Goal: Task Accomplishment & Management: Use online tool/utility

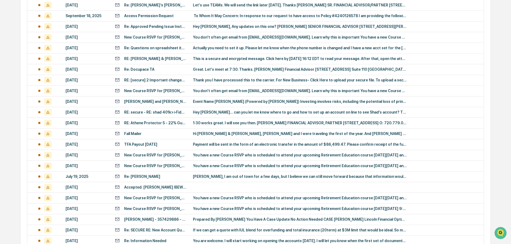
scroll to position [177, 0]
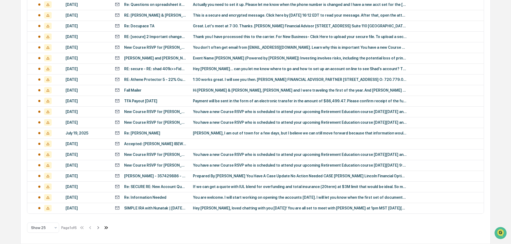
click at [106, 227] on icon at bounding box center [106, 228] width 6 height 6
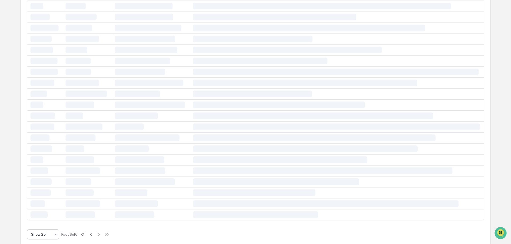
click at [52, 234] on div "Show 25" at bounding box center [40, 234] width 25 height 7
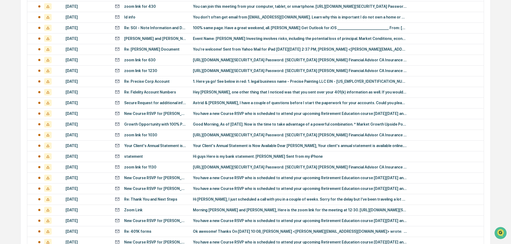
scroll to position [981, 0]
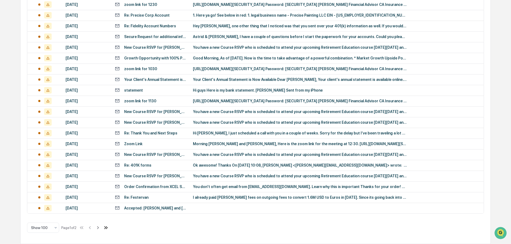
click at [106, 227] on icon at bounding box center [105, 227] width 2 height 3
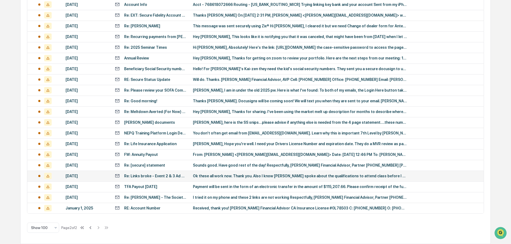
scroll to position [434, 0]
click at [148, 208] on div "RE: Account Number" at bounding box center [142, 208] width 36 height 4
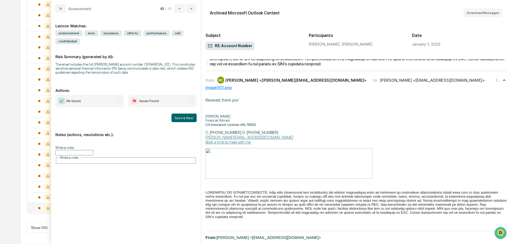
scroll to position [262, 0]
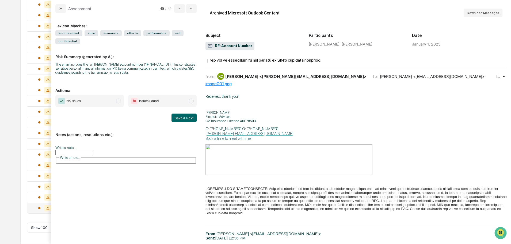
click at [176, 100] on span "Issues Found" at bounding box center [162, 101] width 69 height 12
click at [186, 117] on button "Save & Next" at bounding box center [184, 118] width 25 height 9
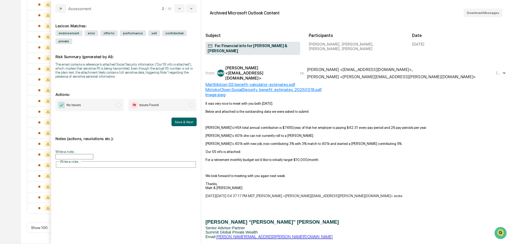
click at [250, 70] on div "[PERSON_NAME] <[EMAIL_ADDRESS][DOMAIN_NAME]>" at bounding box center [259, 72] width 68 height 15
click at [119, 103] on span "modal" at bounding box center [118, 105] width 5 height 5
click at [110, 126] on div "Notes (actions, resolutions etc.): Write a note... Write a note..." at bounding box center [125, 150] width 141 height 48
click at [188, 99] on span "Issues Found" at bounding box center [162, 105] width 69 height 12
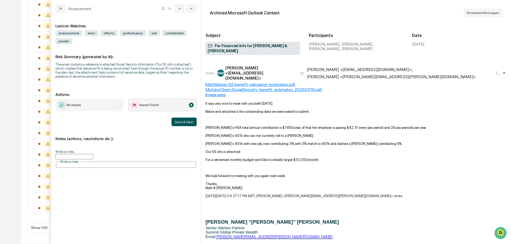
click at [178, 118] on button "Save & Next" at bounding box center [184, 122] width 25 height 9
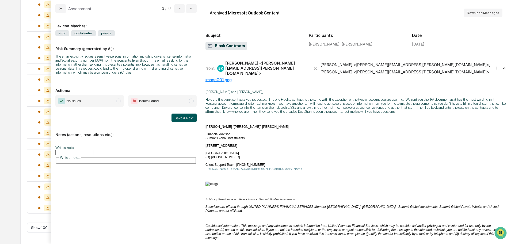
scroll to position [413, 0]
click at [110, 101] on span "No Issues" at bounding box center [89, 101] width 69 height 12
click at [186, 118] on button "Save & Next" at bounding box center [184, 118] width 25 height 9
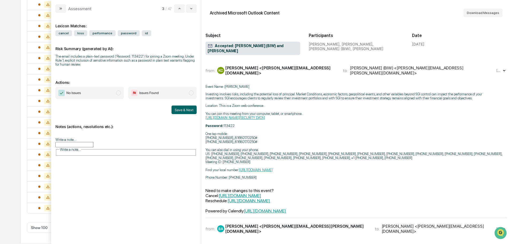
scroll to position [402, 0]
click at [292, 65] on div "from: [PERSON_NAME] [PERSON_NAME] <[PERSON_NAME][EMAIL_ADDRESS][DOMAIN_NAME]> t…" at bounding box center [351, 70] width 290 height 10
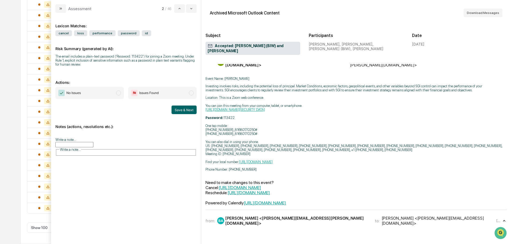
scroll to position [12, 0]
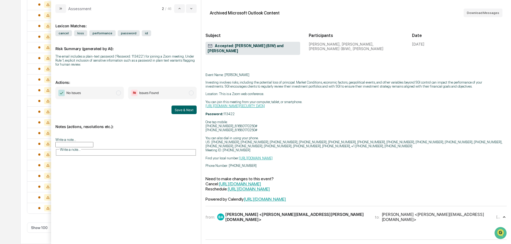
click at [277, 212] on div "[PERSON_NAME] <[PERSON_NAME][EMAIL_ADDRESS][PERSON_NAME][DOMAIN_NAME]>" at bounding box center [296, 217] width 143 height 10
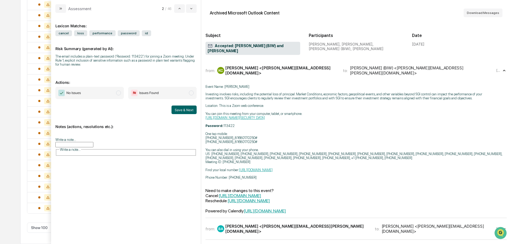
scroll to position [0, 0]
click at [59, 8] on icon "modal" at bounding box center [61, 8] width 4 height 4
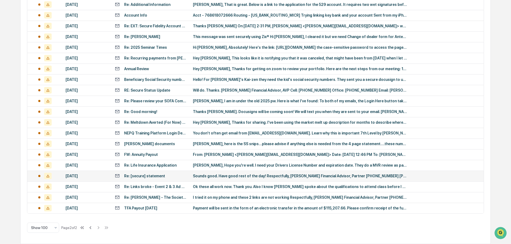
click at [214, 177] on div "Sounds good. Have good rest of the day! Respectfully, [PERSON_NAME] Financial A…" at bounding box center [300, 176] width 214 height 4
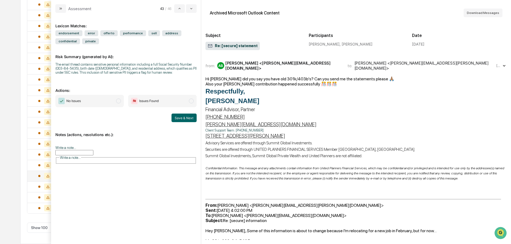
click at [246, 63] on div "[PERSON_NAME] <[PERSON_NAME][EMAIL_ADDRESS][DOMAIN_NAME]>" at bounding box center [283, 66] width 116 height 10
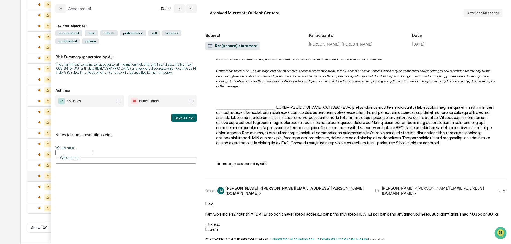
scroll to position [402, 0]
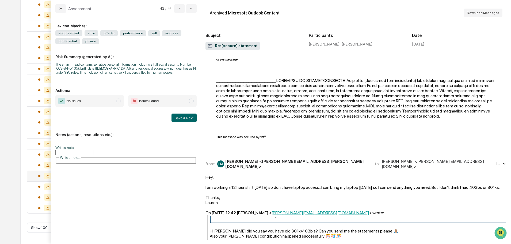
click at [382, 164] on div "[PERSON_NAME] <[PERSON_NAME][EMAIL_ADDRESS][DOMAIN_NAME]>" at bounding box center [439, 164] width 114 height 10
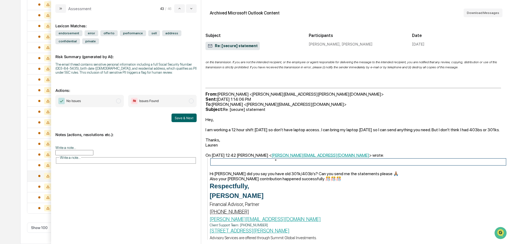
scroll to position [1232, 0]
click at [190, 101] on span "modal" at bounding box center [191, 101] width 5 height 5
click at [188, 122] on button "Save & Next" at bounding box center [184, 118] width 25 height 9
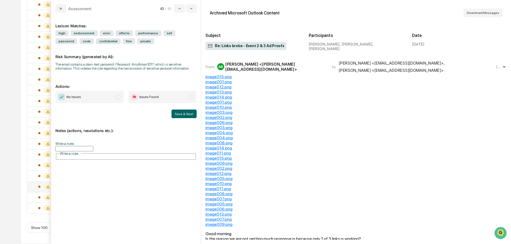
scroll to position [392, 0]
click at [262, 67] on div "[PERSON_NAME] <[PERSON_NAME][EMAIL_ADDRESS][DOMAIN_NAME]>" at bounding box center [275, 67] width 100 height 10
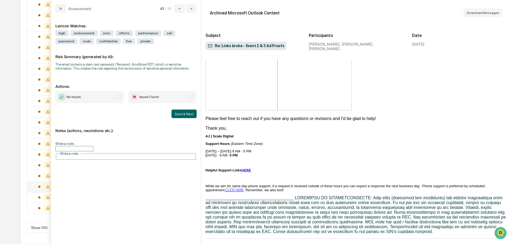
scroll to position [2490, 0]
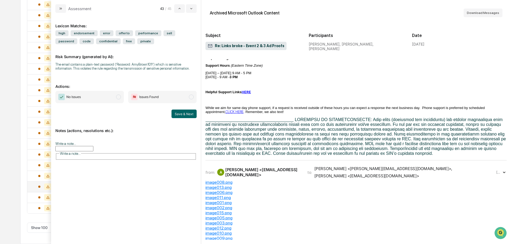
click at [112, 96] on span "No Issues" at bounding box center [89, 97] width 69 height 12
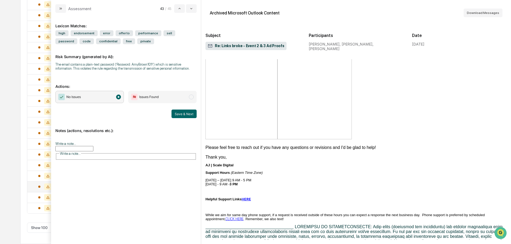
scroll to position [2517, 0]
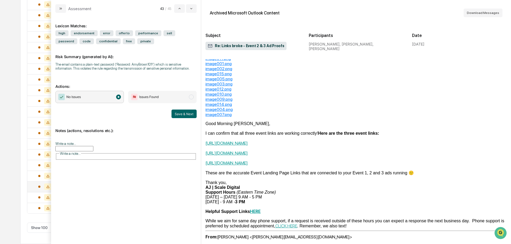
scroll to position [2678, 0]
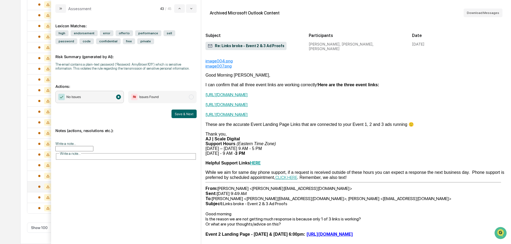
click at [190, 95] on span "modal" at bounding box center [191, 97] width 5 height 5
click at [103, 96] on span "No Issues" at bounding box center [89, 97] width 69 height 12
click at [176, 112] on button "Save & Next" at bounding box center [184, 114] width 25 height 9
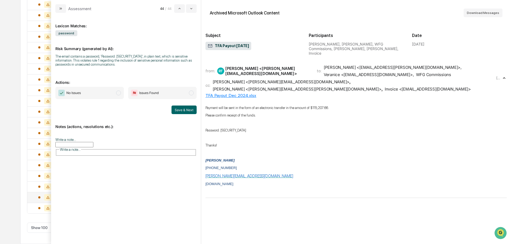
scroll to position [381, 0]
click at [162, 93] on span "Issues Found" at bounding box center [162, 93] width 69 height 12
click at [185, 110] on button "Save & Next" at bounding box center [184, 110] width 25 height 9
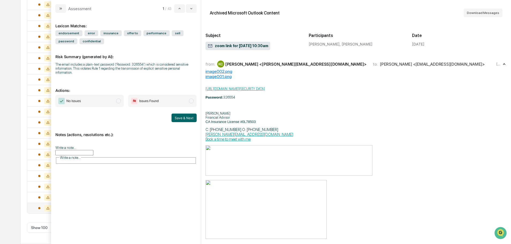
scroll to position [50, 0]
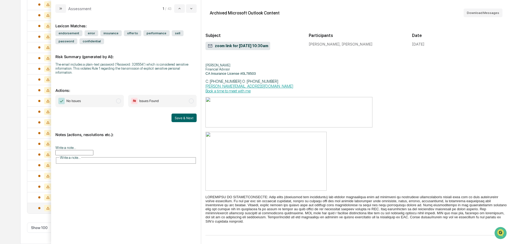
click at [168, 98] on span "Issues Found" at bounding box center [162, 101] width 69 height 12
click at [190, 116] on button "Save & Next" at bounding box center [184, 118] width 25 height 9
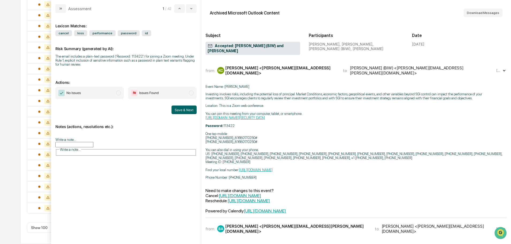
scroll to position [359, 0]
click at [268, 69] on div "from: [PERSON_NAME] [PERSON_NAME] <[PERSON_NAME][EMAIL_ADDRESS][DOMAIN_NAME]> t…" at bounding box center [357, 70] width 302 height 13
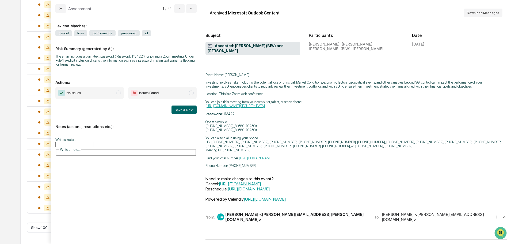
click at [278, 212] on div "[PERSON_NAME] <[PERSON_NAME][EMAIL_ADDRESS][PERSON_NAME][DOMAIN_NAME]>" at bounding box center [296, 217] width 143 height 10
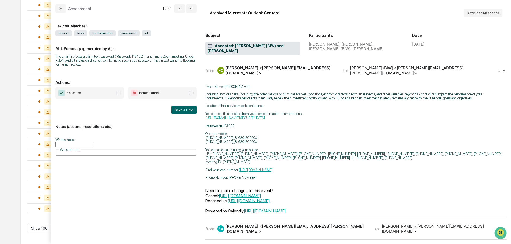
scroll to position [359, 0]
click at [116, 92] on span "No Issues" at bounding box center [89, 93] width 69 height 12
click at [178, 112] on button "Save & Next" at bounding box center [184, 110] width 25 height 9
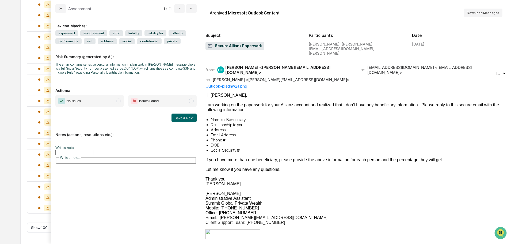
scroll to position [349, 0]
click at [297, 77] on div "cc: [PERSON_NAME] <[PERSON_NAME][EMAIL_ADDRESS][DOMAIN_NAME]>" at bounding box center [351, 79] width 290 height 5
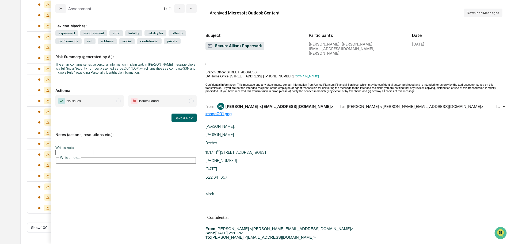
scroll to position [187, 0]
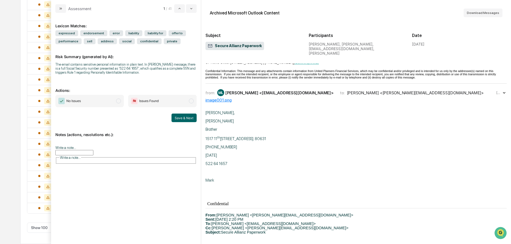
click at [342, 97] on div "from: ML [PERSON_NAME] <[EMAIL_ADDRESS][DOMAIN_NAME]> to: [PERSON_NAME] <[PERSO…" at bounding box center [357, 93] width 302 height 10
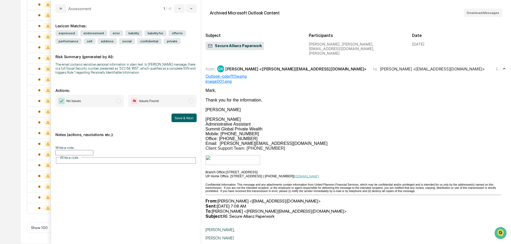
scroll to position [723, 0]
click at [188, 102] on span "Issues Found" at bounding box center [162, 101] width 69 height 12
click at [184, 117] on button "Save & Next" at bounding box center [184, 118] width 25 height 9
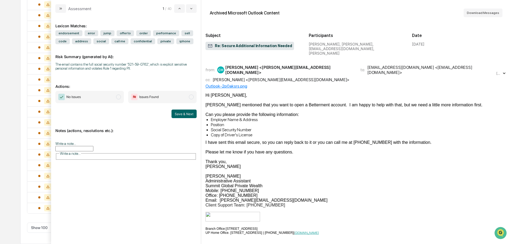
scroll to position [338, 0]
click at [298, 77] on div "cc: [PERSON_NAME] <[PERSON_NAME][EMAIL_ADDRESS][DOMAIN_NAME]>" at bounding box center [351, 79] width 290 height 5
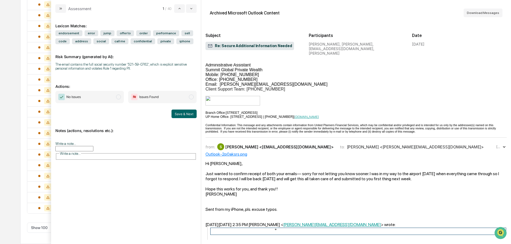
scroll to position [134, 0]
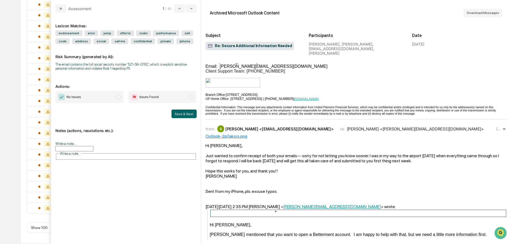
click at [309, 132] on div "from: S [PERSON_NAME] <[EMAIL_ADDRESS][DOMAIN_NAME]> to: [PERSON_NAME] <[PERSON…" at bounding box center [351, 128] width 290 height 7
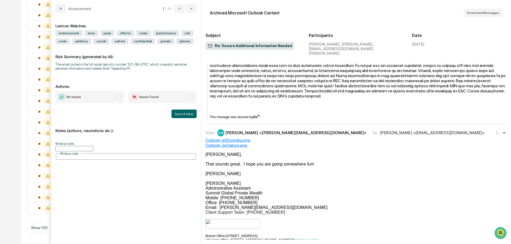
scroll to position [455, 0]
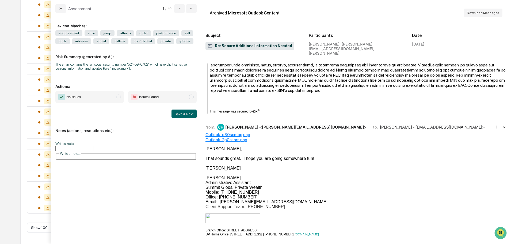
click at [260, 130] on div "[PERSON_NAME] <[PERSON_NAME][EMAIL_ADDRESS][DOMAIN_NAME]>" at bounding box center [295, 127] width 141 height 5
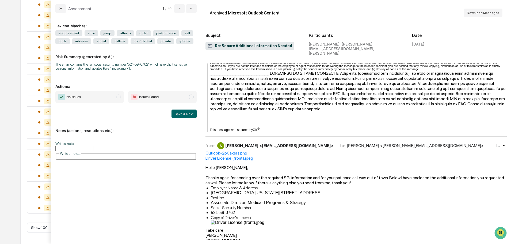
scroll to position [937, 0]
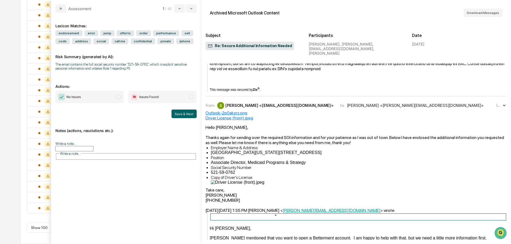
click at [273, 108] on div "[PERSON_NAME] <[EMAIL_ADDRESS][DOMAIN_NAME]>" at bounding box center [279, 105] width 108 height 5
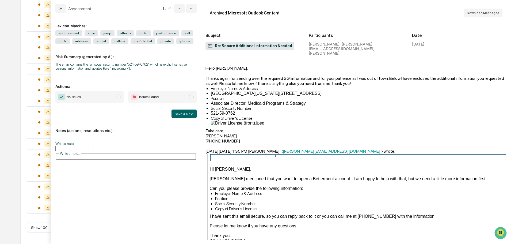
scroll to position [1018, 0]
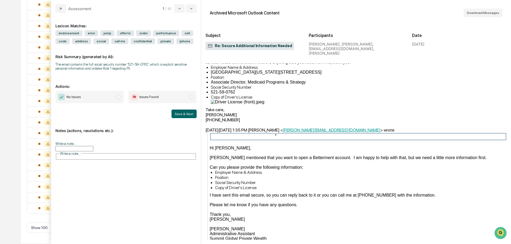
click at [166, 98] on span "Issues Found" at bounding box center [162, 97] width 69 height 12
click at [190, 111] on button "Save & Next" at bounding box center [184, 114] width 25 height 9
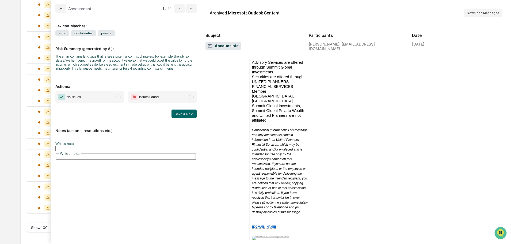
scroll to position [240, 0]
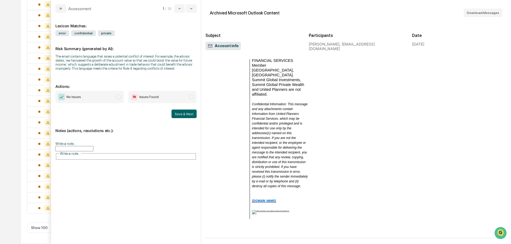
click at [112, 97] on span "No Issues" at bounding box center [89, 97] width 69 height 12
click at [181, 114] on button "Save & Next" at bounding box center [184, 114] width 25 height 9
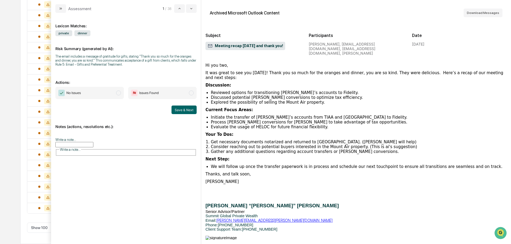
scroll to position [48, 0]
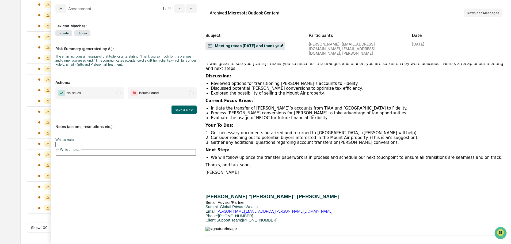
click at [118, 94] on span "modal" at bounding box center [118, 93] width 5 height 5
click at [182, 111] on button "Save & Next" at bounding box center [184, 110] width 25 height 9
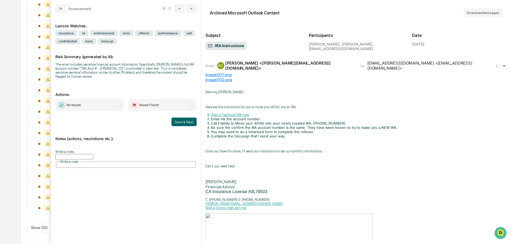
scroll to position [306, 0]
click at [246, 68] on div "KC [PERSON_NAME] <[PERSON_NAME][EMAIL_ADDRESS][DOMAIN_NAME]>" at bounding box center [285, 66] width 137 height 10
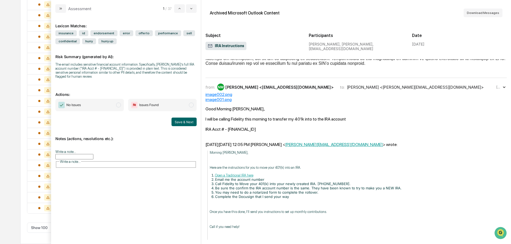
scroll to position [295, 0]
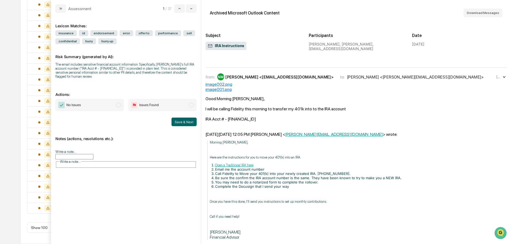
click at [311, 82] on div "from: NM [PERSON_NAME] <[EMAIL_ADDRESS][DOMAIN_NAME]> to: [PERSON_NAME] <[PERSO…" at bounding box center [357, 77] width 302 height 10
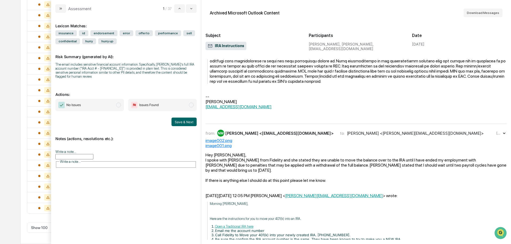
scroll to position [669, 0]
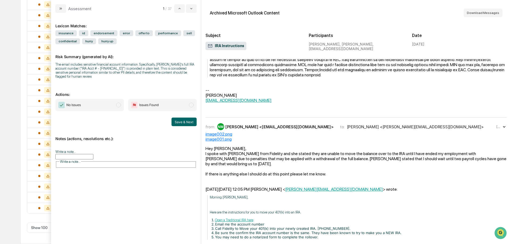
click at [306, 129] on div "[PERSON_NAME] <[EMAIL_ADDRESS][DOMAIN_NAME]>" at bounding box center [279, 126] width 108 height 5
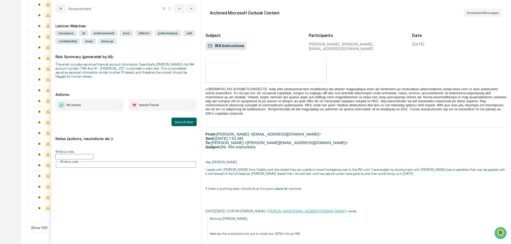
scroll to position [1366, 0]
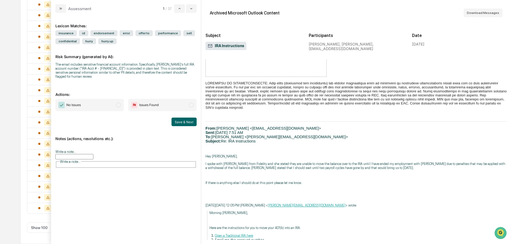
click at [178, 99] on span "Issues Found" at bounding box center [162, 105] width 69 height 12
click at [187, 118] on button "Save & Next" at bounding box center [184, 122] width 25 height 9
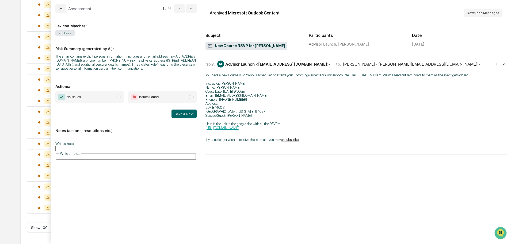
scroll to position [295, 0]
click at [106, 96] on span "No Issues" at bounding box center [89, 97] width 69 height 12
click at [177, 114] on button "Save & Next" at bounding box center [184, 114] width 25 height 9
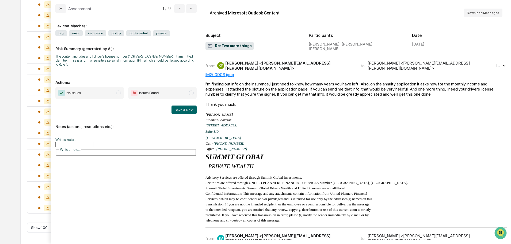
scroll to position [284, 0]
click at [293, 65] on div "[PERSON_NAME] <[PERSON_NAME][EMAIL_ADDRESS][PERSON_NAME][DOMAIN_NAME]>" at bounding box center [289, 66] width 129 height 10
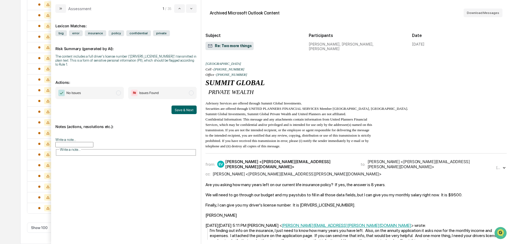
scroll to position [80, 0]
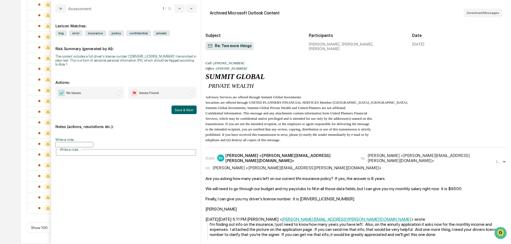
click at [328, 165] on div "cc: [PERSON_NAME] <[PERSON_NAME][EMAIL_ADDRESS][PERSON_NAME][DOMAIN_NAME]>" at bounding box center [351, 167] width 290 height 5
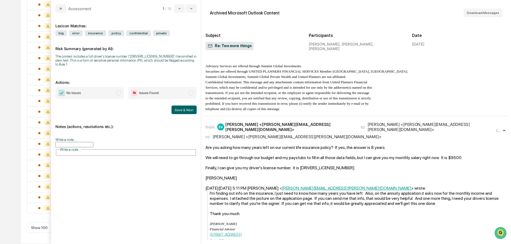
scroll to position [161, 0]
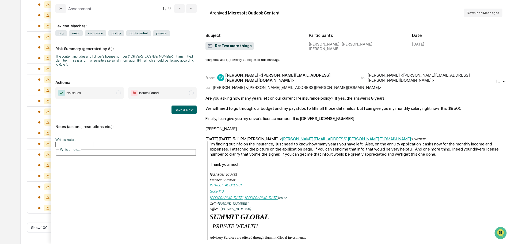
click at [177, 88] on span "Issues Found" at bounding box center [162, 93] width 69 height 12
click at [178, 106] on button "Save & Next" at bounding box center [184, 110] width 25 height 9
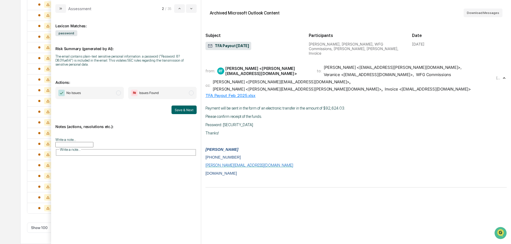
scroll to position [274, 0]
click at [192, 91] on span "modal" at bounding box center [191, 93] width 5 height 5
click at [185, 106] on button "Save & Next" at bounding box center [184, 110] width 25 height 9
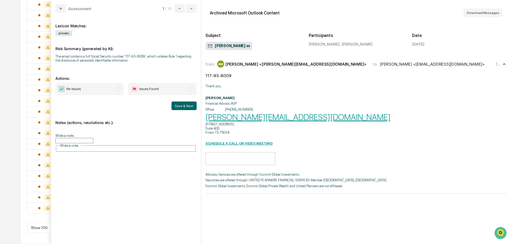
scroll to position [263, 0]
click at [182, 91] on span "Issues Found" at bounding box center [162, 89] width 69 height 12
click at [185, 104] on button "Save & Next" at bounding box center [184, 105] width 25 height 9
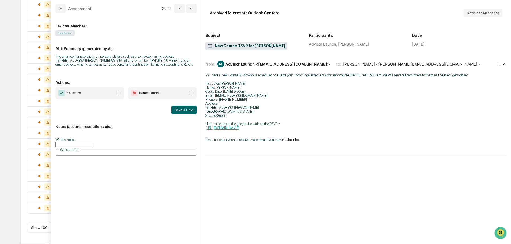
scroll to position [252, 0]
click at [107, 95] on span "No Issues" at bounding box center [89, 93] width 69 height 12
click at [179, 110] on button "Save & Next" at bounding box center [184, 110] width 25 height 9
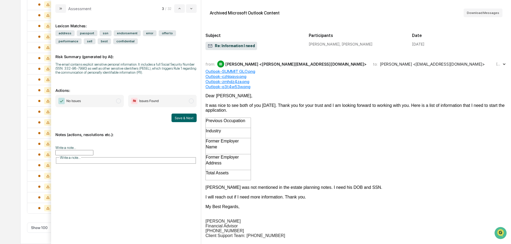
scroll to position [242, 0]
click at [271, 69] on div "from: [PERSON_NAME] <[PERSON_NAME][EMAIL_ADDRESS][DOMAIN_NAME]> to: [PERSON_NAM…" at bounding box center [357, 64] width 302 height 10
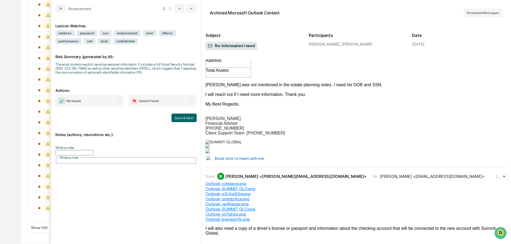
scroll to position [107, 0]
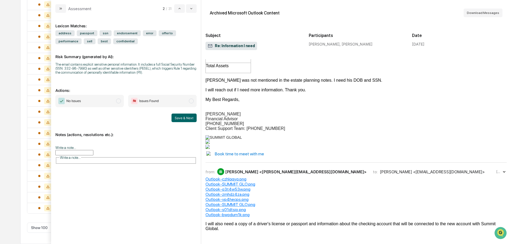
click at [312, 174] on div "[PERSON_NAME] <[PERSON_NAME][EMAIL_ADDRESS][DOMAIN_NAME]>" at bounding box center [295, 171] width 141 height 5
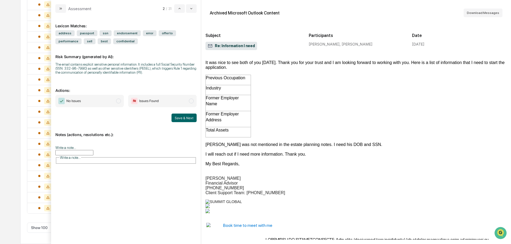
scroll to position [806, 0]
click at [192, 103] on span "Issues Found" at bounding box center [162, 101] width 69 height 12
click at [191, 119] on button "Save & Next" at bounding box center [184, 118] width 25 height 9
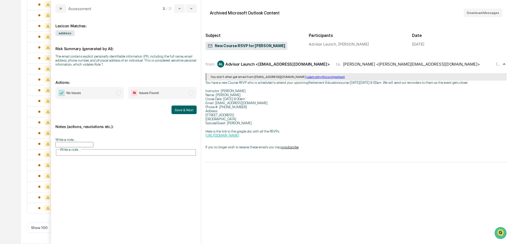
scroll to position [231, 0]
click at [76, 96] on span "No Issues" at bounding box center [89, 93] width 69 height 12
click at [179, 110] on button "Save & Next" at bounding box center [184, 110] width 25 height 9
click at [101, 94] on span "No Issues" at bounding box center [89, 93] width 69 height 12
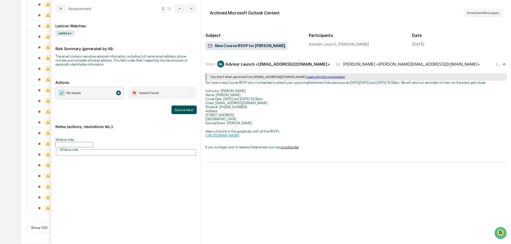
click at [180, 107] on button "Save & Next" at bounding box center [184, 110] width 25 height 9
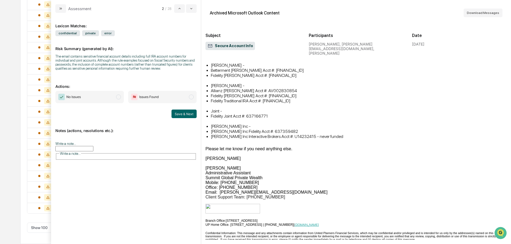
scroll to position [54, 0]
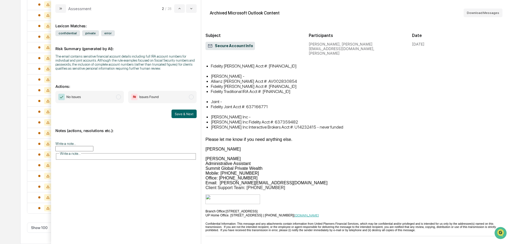
click at [169, 97] on span "Issues Found" at bounding box center [162, 97] width 69 height 12
click at [179, 111] on button "Save & Next" at bounding box center [184, 114] width 25 height 9
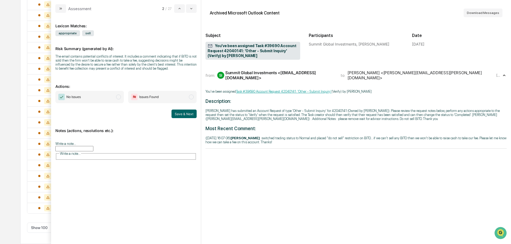
scroll to position [199, 0]
click at [90, 98] on span "No Issues" at bounding box center [89, 97] width 69 height 12
click at [179, 114] on button "Save & Next" at bounding box center [184, 114] width 25 height 9
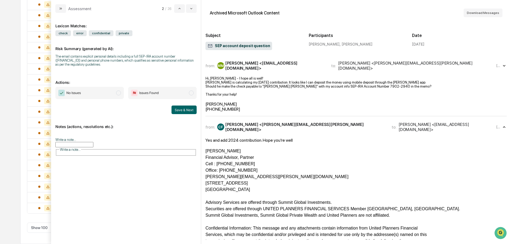
click at [296, 65] on div "[PERSON_NAME] <[EMAIL_ADDRESS][DOMAIN_NAME]>" at bounding box center [275, 66] width 100 height 10
click at [159, 90] on span "Issues Found" at bounding box center [145, 93] width 28 height 6
click at [184, 110] on button "Save & Next" at bounding box center [184, 110] width 25 height 9
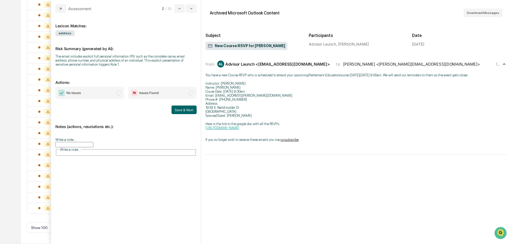
scroll to position [177, 0]
click at [84, 92] on span "No Issues" at bounding box center [89, 93] width 69 height 12
click at [184, 110] on button "Save & Next" at bounding box center [184, 110] width 25 height 9
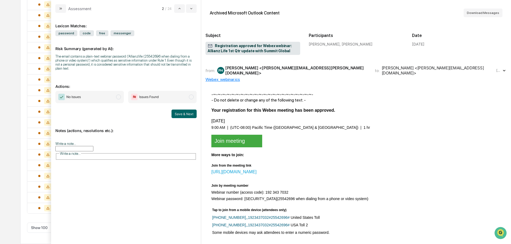
click at [288, 75] on div "from: PH [PERSON_NAME] <[PERSON_NAME][EMAIL_ADDRESS][PERSON_NAME][DOMAIN_NAME]>…" at bounding box center [357, 70] width 302 height 13
click at [112, 94] on span "No Issues" at bounding box center [89, 97] width 69 height 12
click at [180, 113] on button "Save & Next" at bounding box center [184, 114] width 25 height 9
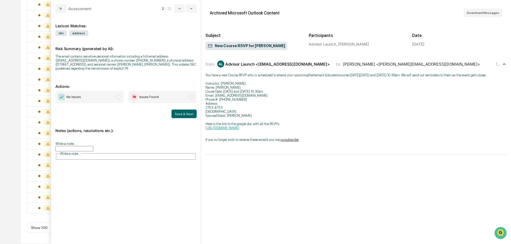
scroll to position [156, 0]
click at [114, 98] on span "No Issues" at bounding box center [89, 97] width 69 height 12
click at [181, 115] on button "Save & Next" at bounding box center [184, 114] width 25 height 9
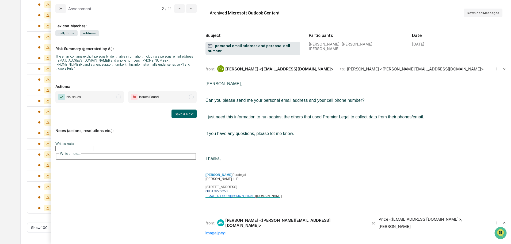
scroll to position [145, 0]
click at [301, 67] on div "[PERSON_NAME] <[EMAIL_ADDRESS][DOMAIN_NAME]>" at bounding box center [279, 68] width 108 height 5
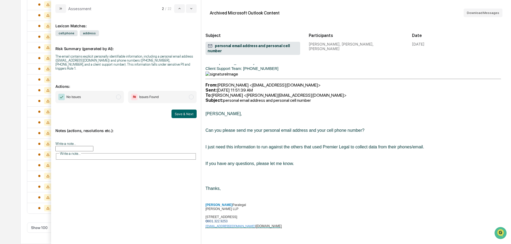
scroll to position [208, 0]
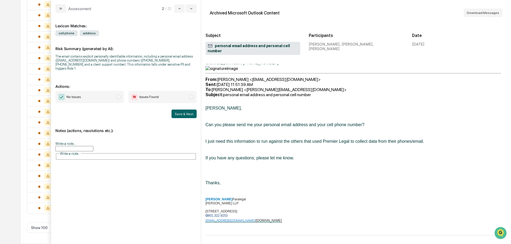
click at [116, 91] on span "No Issues" at bounding box center [89, 97] width 69 height 12
click at [188, 110] on button "Save & Next" at bounding box center [184, 114] width 25 height 9
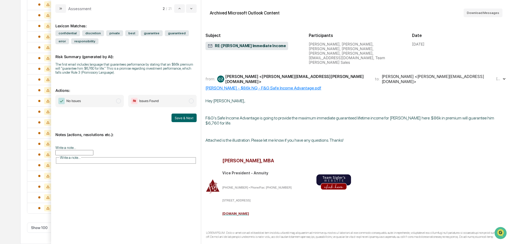
scroll to position [134, 0]
click at [290, 74] on div "[PERSON_NAME] <[PERSON_NAME][EMAIL_ADDRESS][PERSON_NAME][DOMAIN_NAME]>" at bounding box center [296, 79] width 143 height 10
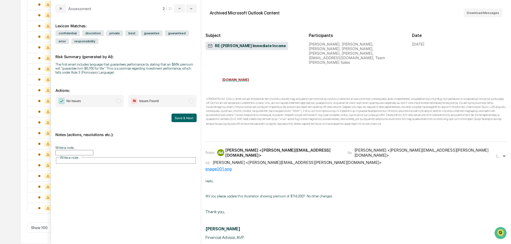
click at [257, 148] on div "[PERSON_NAME] <[PERSON_NAME][EMAIL_ADDRESS][DOMAIN_NAME]>" at bounding box center [283, 153] width 116 height 10
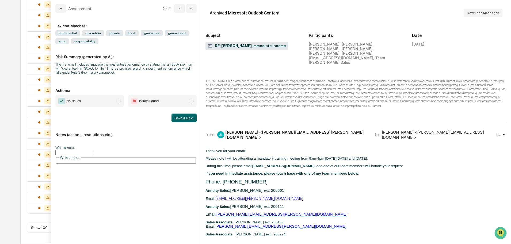
scroll to position [589, 0]
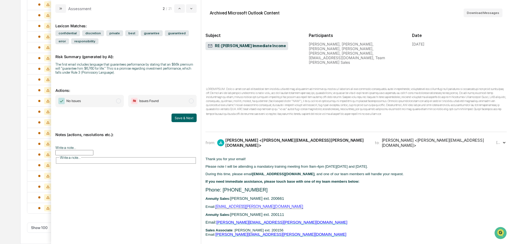
click at [271, 138] on div "[PERSON_NAME] <[PERSON_NAME][EMAIL_ADDRESS][PERSON_NAME][DOMAIN_NAME]>" at bounding box center [296, 143] width 143 height 10
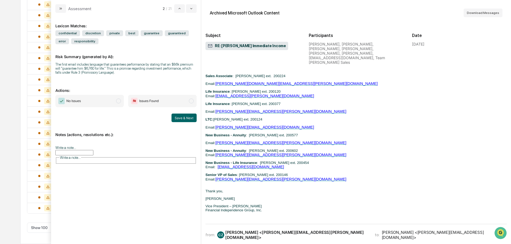
scroll to position [803, 0]
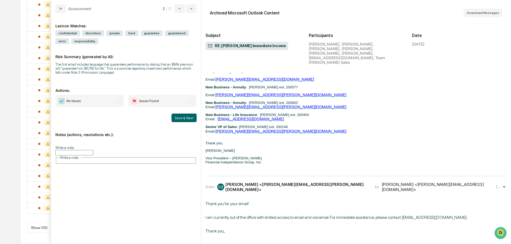
click at [295, 182] on div "from: CZ [PERSON_NAME] <[PERSON_NAME][EMAIL_ADDRESS][PERSON_NAME][DOMAIN_NAME]>…" at bounding box center [357, 186] width 302 height 13
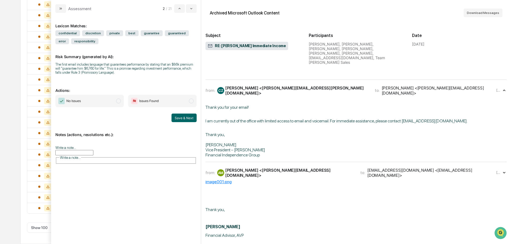
scroll to position [910, 0]
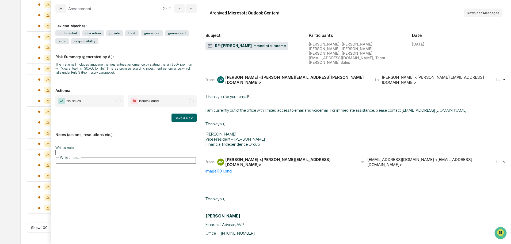
click at [361, 164] on span "to:" at bounding box center [363, 161] width 5 height 5
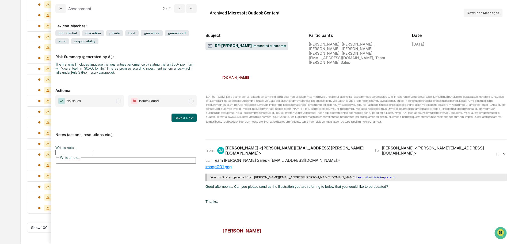
scroll to position [1580, 0]
click at [278, 157] on div "Team [PERSON_NAME] Sales <[EMAIL_ADDRESS][DOMAIN_NAME]>" at bounding box center [276, 159] width 127 height 5
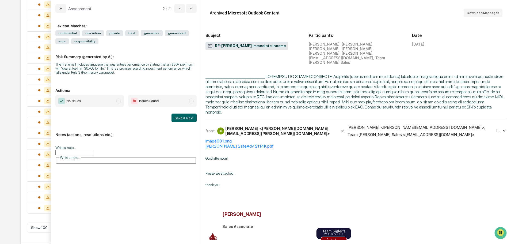
scroll to position [2517, 0]
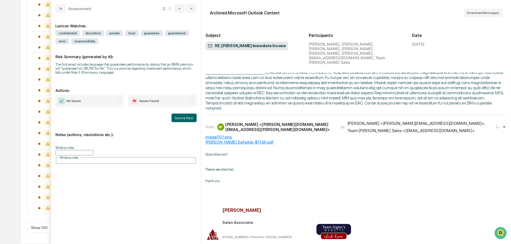
click at [301, 122] on div "[PERSON_NAME] <[PERSON_NAME][DOMAIN_NAME][EMAIL_ADDRESS][PERSON_NAME][DOMAIN_NA…" at bounding box center [279, 127] width 109 height 10
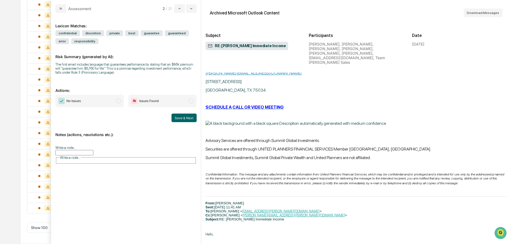
scroll to position [2865, 0]
click at [99, 103] on span "No Issues" at bounding box center [89, 101] width 69 height 12
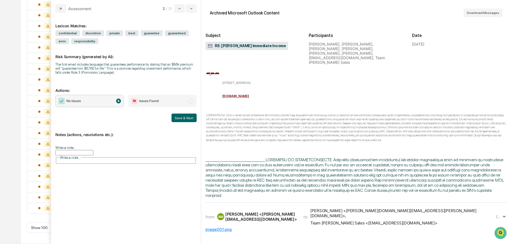
scroll to position [3428, 0]
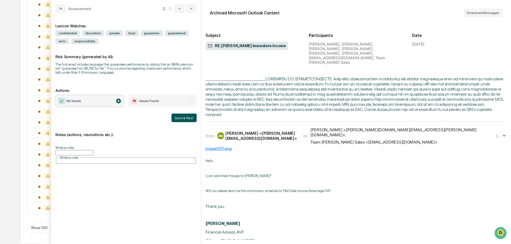
click at [180, 117] on button "Save & Next" at bounding box center [184, 118] width 25 height 9
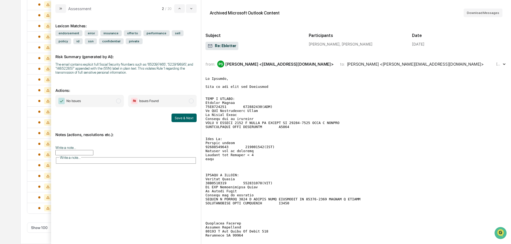
click at [283, 66] on div "[PERSON_NAME] <[EMAIL_ADDRESS][DOMAIN_NAME]>" at bounding box center [279, 64] width 108 height 5
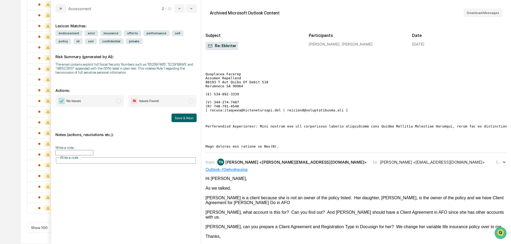
scroll to position [161, 0]
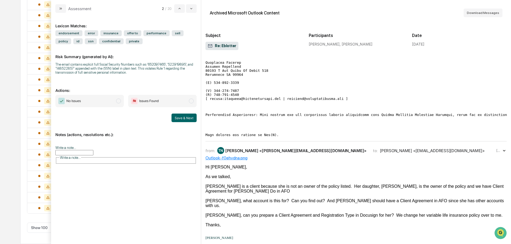
click at [272, 153] on div "[PERSON_NAME] <[PERSON_NAME][EMAIL_ADDRESS][DOMAIN_NAME]>" at bounding box center [295, 150] width 141 height 5
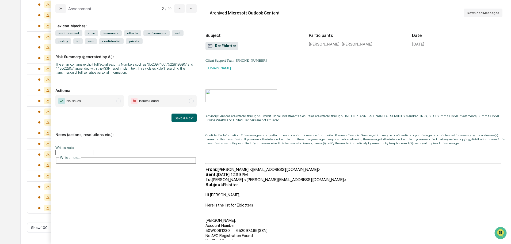
scroll to position [428, 0]
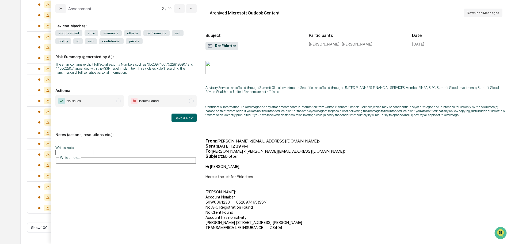
click at [88, 100] on span "No Issues" at bounding box center [89, 101] width 69 height 12
click at [188, 117] on button "Save & Next" at bounding box center [184, 118] width 25 height 9
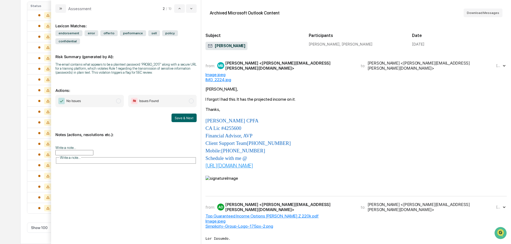
scroll to position [113, 0]
click at [277, 67] on div "[PERSON_NAME] <[PERSON_NAME][EMAIL_ADDRESS][PERSON_NAME][DOMAIN_NAME]>" at bounding box center [289, 66] width 129 height 10
click at [212, 79] on div "IMG_2224.jpg" at bounding box center [357, 79] width 302 height 5
click at [256, 202] on div "AD [PERSON_NAME] <[PERSON_NAME][EMAIL_ADDRESS][PERSON_NAME][DOMAIN_NAME]>" at bounding box center [285, 207] width 137 height 10
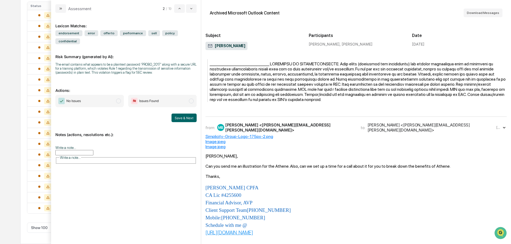
scroll to position [589, 0]
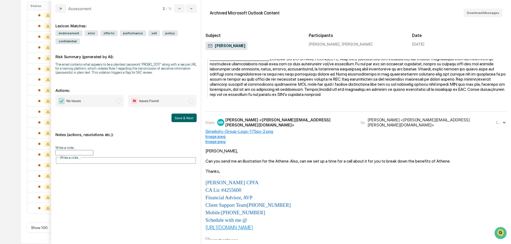
click at [292, 117] on div "[PERSON_NAME] <[PERSON_NAME][EMAIL_ADDRESS][PERSON_NAME][DOMAIN_NAME]>" at bounding box center [289, 122] width 129 height 10
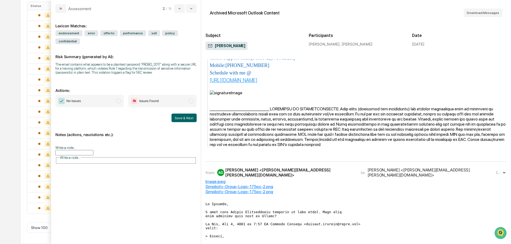
scroll to position [991, 0]
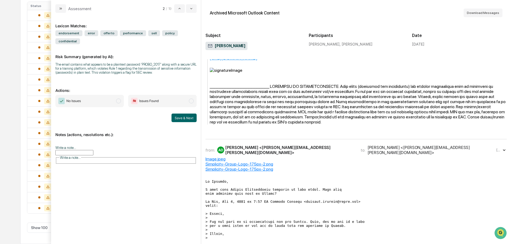
click at [242, 145] on div "[PERSON_NAME] <[PERSON_NAME][EMAIL_ADDRESS][PERSON_NAME][DOMAIN_NAME]>" at bounding box center [289, 150] width 129 height 10
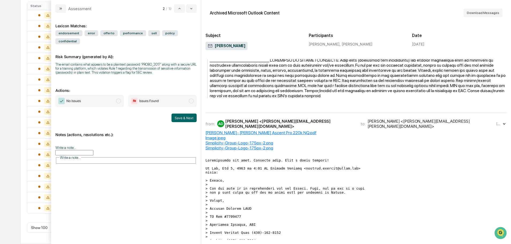
scroll to position [2142, 0]
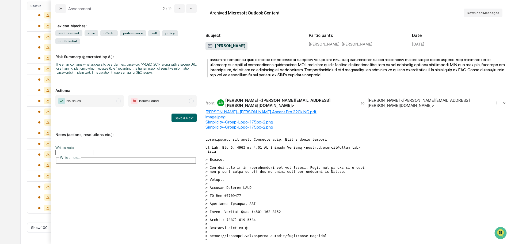
click at [260, 98] on div "[PERSON_NAME] <[PERSON_NAME][EMAIL_ADDRESS][PERSON_NAME][DOMAIN_NAME]>" at bounding box center [289, 103] width 129 height 10
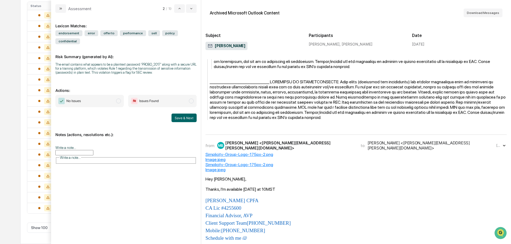
scroll to position [3187, 0]
click at [260, 141] on div "[PERSON_NAME] <[PERSON_NAME][EMAIL_ADDRESS][PERSON_NAME][DOMAIN_NAME]>" at bounding box center [289, 146] width 129 height 10
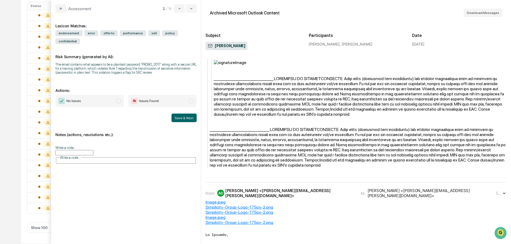
scroll to position [3910, 0]
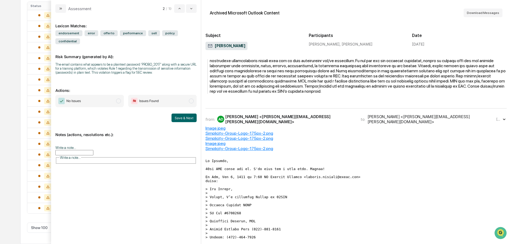
click at [262, 114] on div "AD [PERSON_NAME] <[PERSON_NAME][EMAIL_ADDRESS][PERSON_NAME][DOMAIN_NAME]>" at bounding box center [285, 119] width 137 height 10
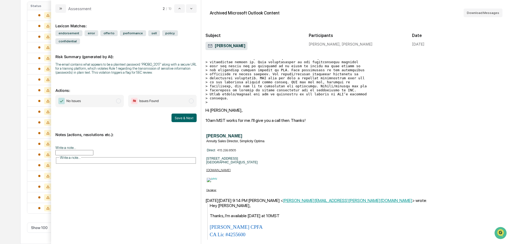
scroll to position [4767, 0]
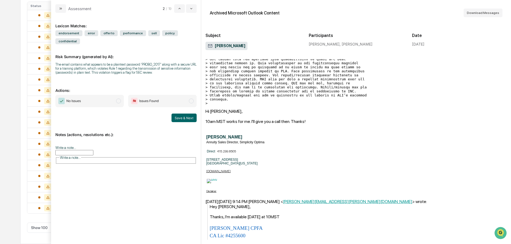
click at [108, 95] on span "No Issues" at bounding box center [89, 101] width 69 height 12
click at [182, 114] on button "Save & Next" at bounding box center [184, 118] width 25 height 9
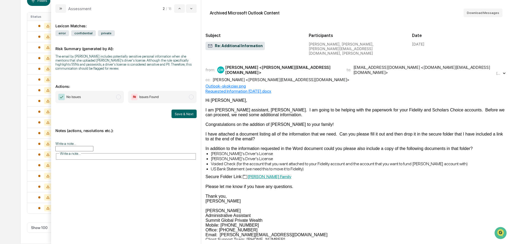
scroll to position [102, 0]
click at [278, 65] on div "[PERSON_NAME] <[PERSON_NAME][EMAIL_ADDRESS][DOMAIN_NAME]>" at bounding box center [282, 70] width 115 height 10
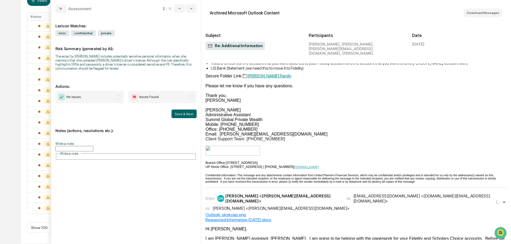
scroll to position [107, 0]
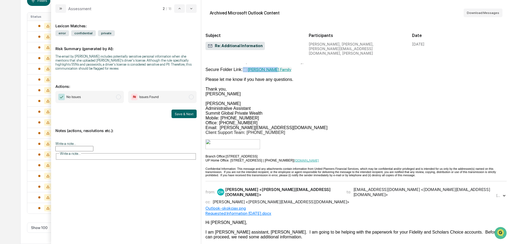
click at [259, 67] on link "[PERSON_NAME] Family" at bounding box center [267, 69] width 49 height 5
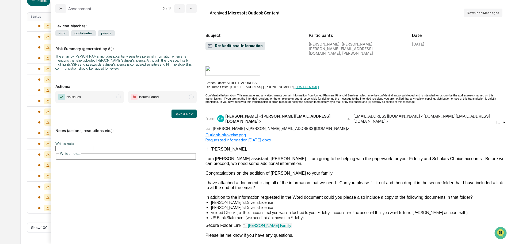
scroll to position [170, 0]
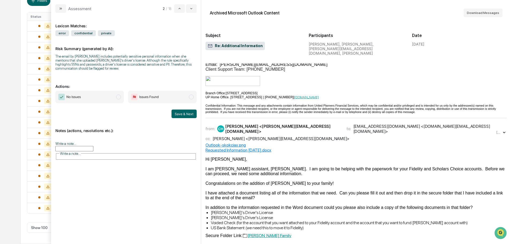
click at [258, 137] on div "[PERSON_NAME] <[PERSON_NAME][EMAIL_ADDRESS][DOMAIN_NAME]>" at bounding box center [281, 138] width 137 height 5
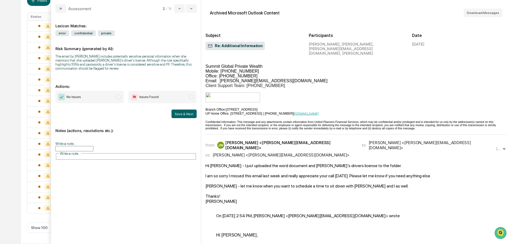
scroll to position [385, 0]
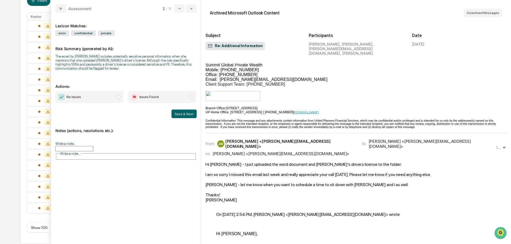
click at [251, 156] on div "[PERSON_NAME] <[PERSON_NAME][EMAIL_ADDRESS][DOMAIN_NAME]>" at bounding box center [281, 153] width 137 height 5
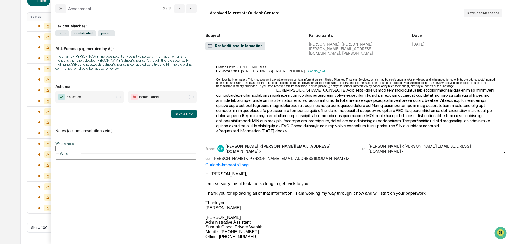
scroll to position [759, 0]
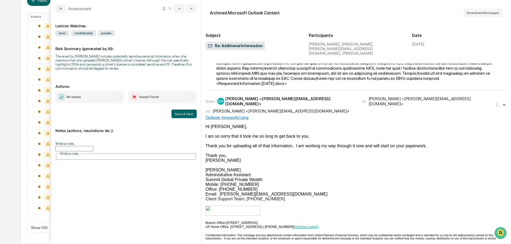
click at [315, 114] on div "cc: [PERSON_NAME] <[PERSON_NAME][EMAIL_ADDRESS][DOMAIN_NAME]>" at bounding box center [351, 110] width 290 height 5
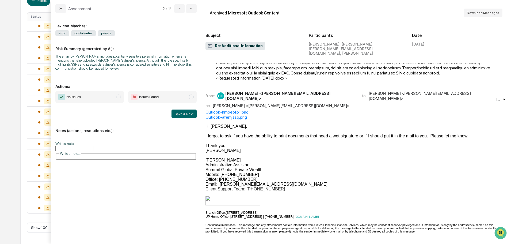
scroll to position [1295, 0]
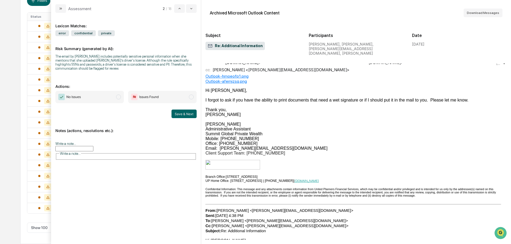
click at [310, 72] on div "cc: [PERSON_NAME] <[PERSON_NAME][EMAIL_ADDRESS][DOMAIN_NAME]>" at bounding box center [351, 69] width 290 height 5
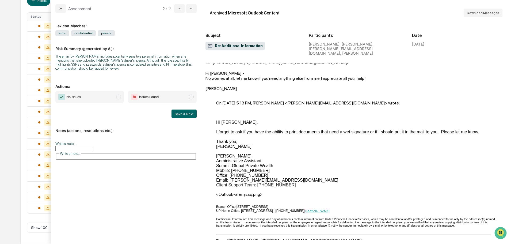
scroll to position [1964, 0]
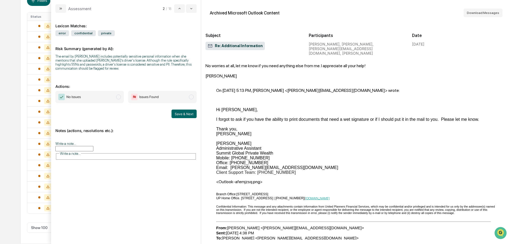
click at [301, 52] on div "cc: [PERSON_NAME] <[PERSON_NAME][EMAIL_ADDRESS][DOMAIN_NAME]>" at bounding box center [351, 49] width 290 height 5
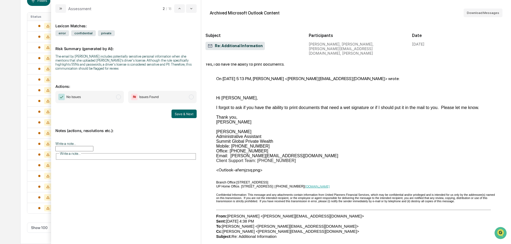
scroll to position [2714, 0]
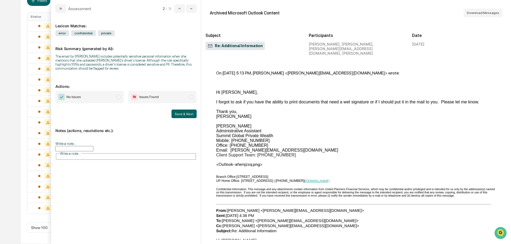
click at [275, 50] on div "[PERSON_NAME] <[PERSON_NAME][EMAIL_ADDRESS][DOMAIN_NAME]>" at bounding box center [281, 47] width 137 height 5
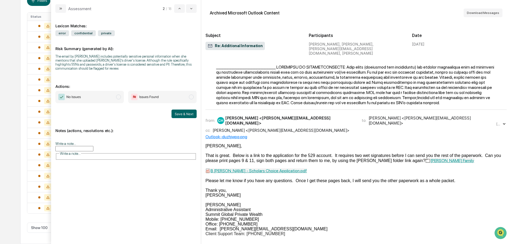
scroll to position [3464, 0]
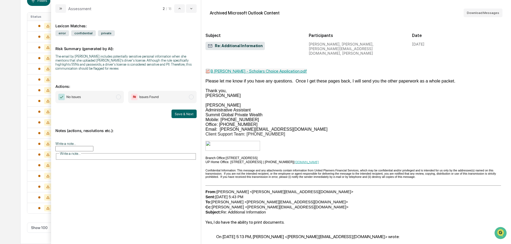
click at [317, 35] on div "from: CH [PERSON_NAME] <[PERSON_NAME][EMAIL_ADDRESS][DOMAIN_NAME]> to: [PERSON_…" at bounding box center [357, 24] width 302 height 20
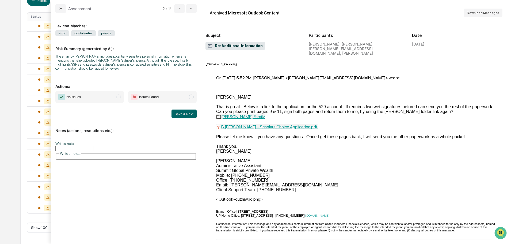
scroll to position [4375, 0]
click at [258, 29] on div "[PERSON_NAME] <[PERSON_NAME][EMAIL_ADDRESS][DOMAIN_NAME]>" at bounding box center [281, 26] width 137 height 5
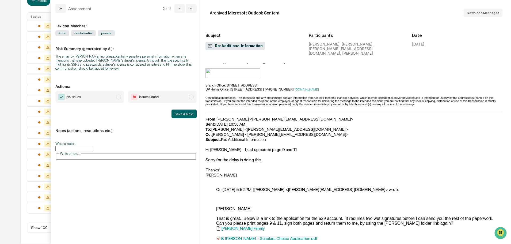
scroll to position [5446, 0]
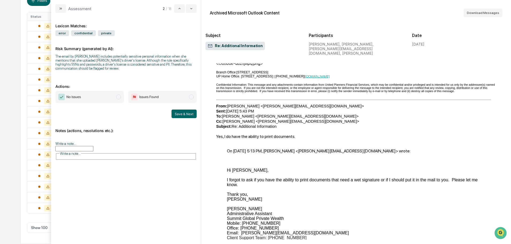
scroll to position [6945, 0]
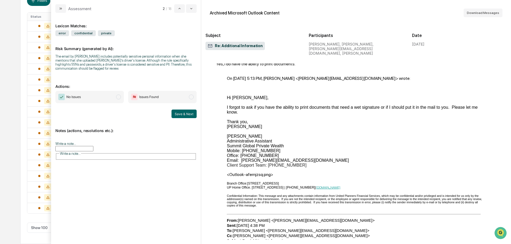
click at [96, 97] on span "No Issues" at bounding box center [89, 97] width 69 height 12
click at [181, 112] on button "Save & Next" at bounding box center [184, 114] width 25 height 9
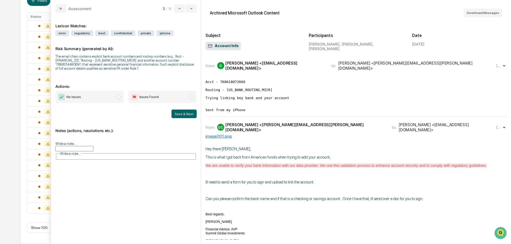
click at [268, 69] on div "from: [PERSON_NAME] <[EMAIL_ADDRESS][DOMAIN_NAME]> to: [PERSON_NAME] <[PERSON_N…" at bounding box center [357, 65] width 302 height 13
click at [279, 132] on div "GC [PERSON_NAME] <[PERSON_NAME][EMAIL_ADDRESS][PERSON_NAME][DOMAIN_NAME]>" at bounding box center [301, 127] width 168 height 10
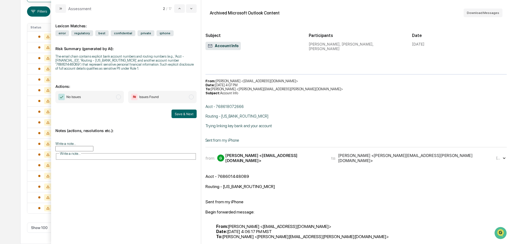
scroll to position [295, 0]
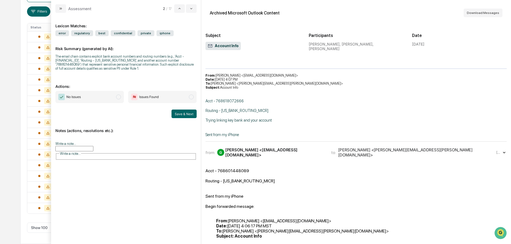
click at [248, 148] on div "[PERSON_NAME] <[EMAIL_ADDRESS][DOMAIN_NAME]>" at bounding box center [275, 152] width 100 height 10
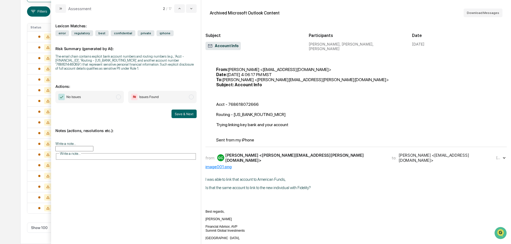
scroll to position [455, 0]
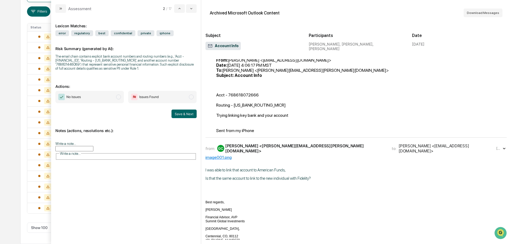
click at [248, 148] on div "[PERSON_NAME] <[PERSON_NAME][EMAIL_ADDRESS][PERSON_NAME][DOMAIN_NAME]>" at bounding box center [305, 148] width 160 height 10
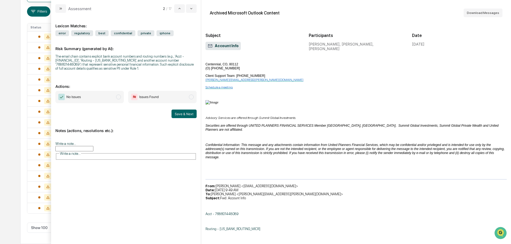
scroll to position [1044, 0]
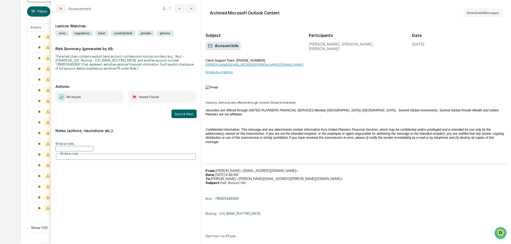
click at [183, 99] on span "Issues Found" at bounding box center [162, 97] width 69 height 12
click at [184, 115] on button "Save & Next" at bounding box center [184, 114] width 25 height 9
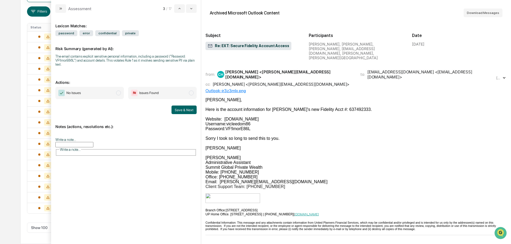
click at [255, 76] on div "from: CH [PERSON_NAME] <[PERSON_NAME][EMAIL_ADDRESS][DOMAIN_NAME]> to: [EMAIL_A…" at bounding box center [357, 151] width 302 height 167
click at [260, 82] on div "[PERSON_NAME] <[PERSON_NAME][EMAIL_ADDRESS][DOMAIN_NAME]>" at bounding box center [281, 84] width 137 height 5
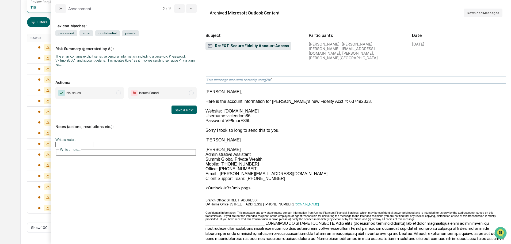
scroll to position [189, 0]
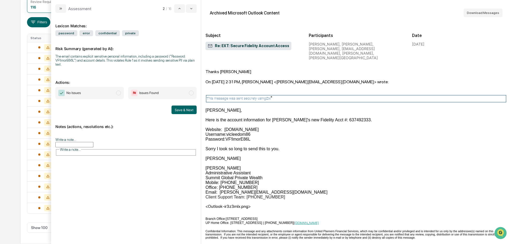
click at [187, 93] on span "Issues Found" at bounding box center [162, 93] width 69 height 12
click at [187, 109] on button "Save & Next" at bounding box center [184, 110] width 25 height 9
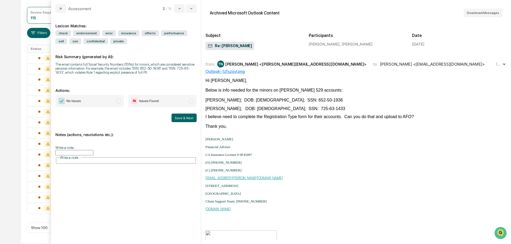
scroll to position [70, 0]
click at [249, 67] on div "TN [PERSON_NAME] <[PERSON_NAME][EMAIL_ADDRESS][DOMAIN_NAME]>" at bounding box center [291, 64] width 149 height 7
click at [184, 100] on span "Issues Found" at bounding box center [162, 101] width 69 height 12
click at [185, 117] on button "Save & Next" at bounding box center [184, 118] width 25 height 9
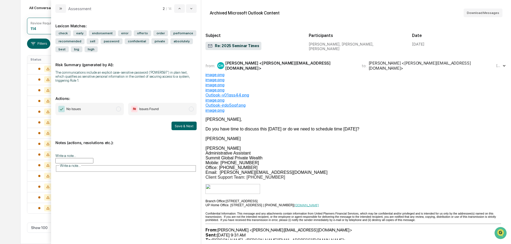
scroll to position [59, 0]
click at [277, 63] on div "[PERSON_NAME] <[PERSON_NAME][EMAIL_ADDRESS][DOMAIN_NAME]>" at bounding box center [290, 66] width 130 height 10
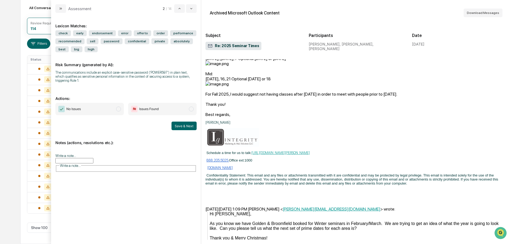
scroll to position [348, 0]
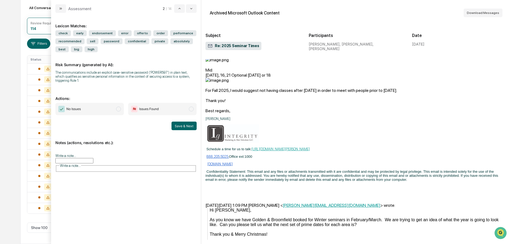
click at [97, 112] on span "No Issues" at bounding box center [89, 109] width 69 height 12
click at [177, 125] on button "Save & Next" at bounding box center [184, 126] width 25 height 9
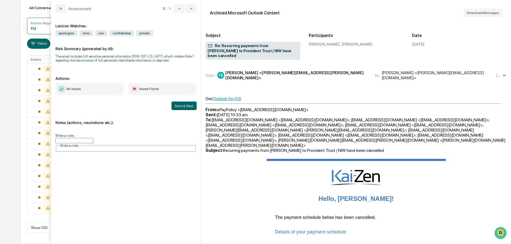
click at [244, 73] on div "TB [PERSON_NAME] <[PERSON_NAME][EMAIL_ADDRESS][PERSON_NAME][DOMAIN_NAME]>" at bounding box center [292, 75] width 151 height 10
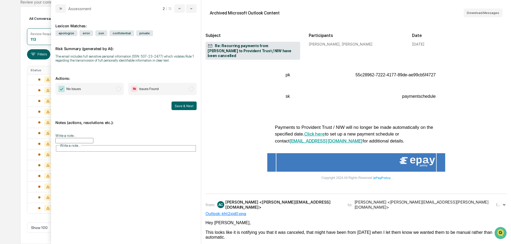
scroll to position [268, 0]
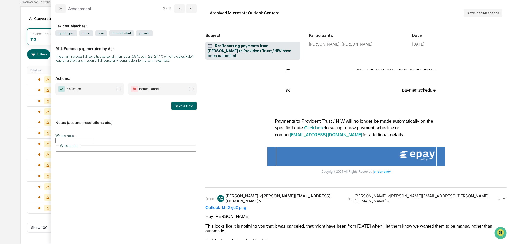
click at [355, 193] on div "[PERSON_NAME] <[PERSON_NAME][EMAIL_ADDRESS][PERSON_NAME][DOMAIN_NAME]>" at bounding box center [425, 198] width 141 height 10
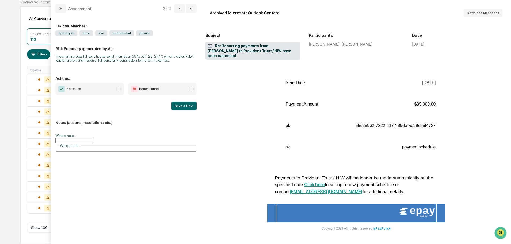
scroll to position [910, 0]
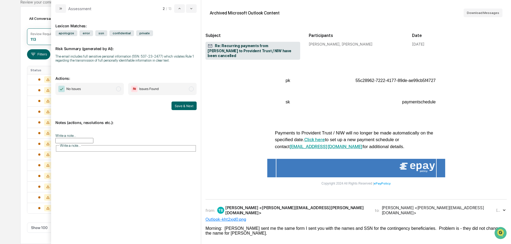
click at [300, 205] on div "[PERSON_NAME] <[PERSON_NAME][EMAIL_ADDRESS][PERSON_NAME][DOMAIN_NAME]>" at bounding box center [296, 210] width 143 height 10
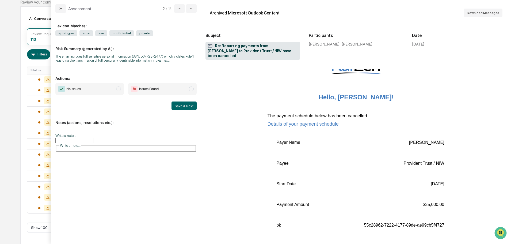
scroll to position [2335, 0]
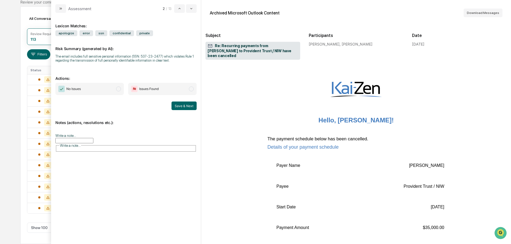
click at [165, 91] on span "Issues Found" at bounding box center [162, 89] width 69 height 12
click at [189, 107] on button "Save & Next" at bounding box center [184, 105] width 25 height 9
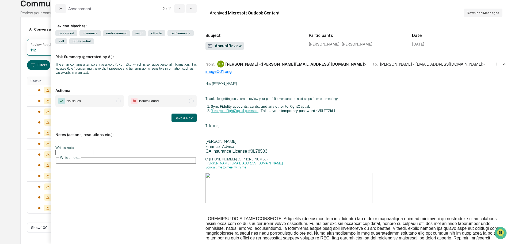
click at [106, 101] on span "No Issues" at bounding box center [89, 101] width 69 height 12
click at [183, 116] on button "Save & Next" at bounding box center [184, 118] width 25 height 9
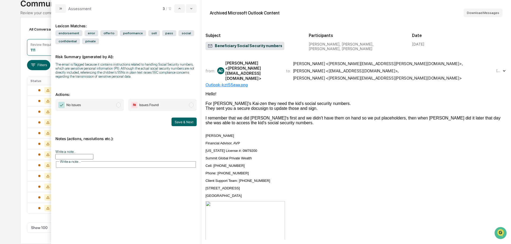
scroll to position [27, 0]
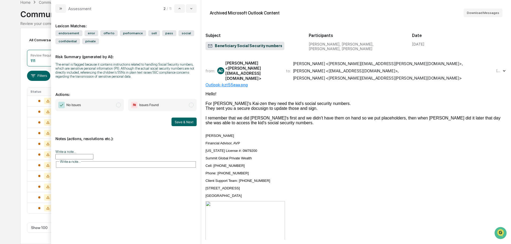
click at [273, 69] on div "[PERSON_NAME] <[PERSON_NAME][EMAIL_ADDRESS][DOMAIN_NAME]>" at bounding box center [252, 71] width 54 height 20
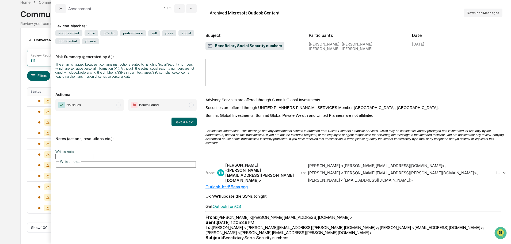
scroll to position [187, 0]
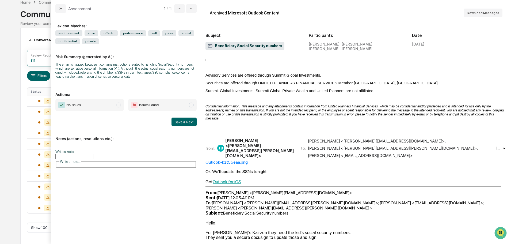
click at [303, 138] on div "to: [PERSON_NAME] <[PERSON_NAME][EMAIL_ADDRESS][DOMAIN_NAME]> , [PERSON_NAME] <…" at bounding box center [398, 148] width 194 height 20
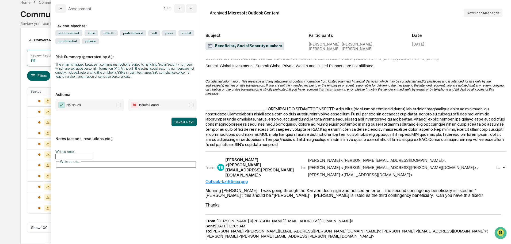
scroll to position [536, 0]
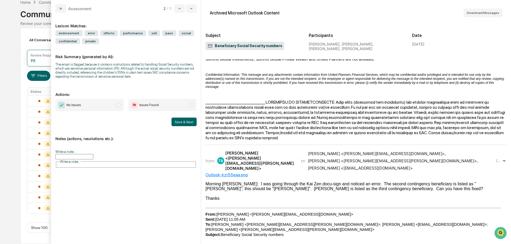
click at [271, 150] on div "[PERSON_NAME] <[PERSON_NAME][EMAIL_ADDRESS][PERSON_NAME][DOMAIN_NAME]>" at bounding box center [259, 160] width 69 height 20
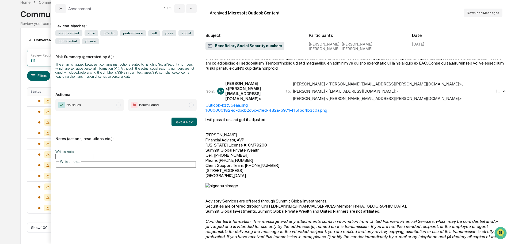
scroll to position [909, 0]
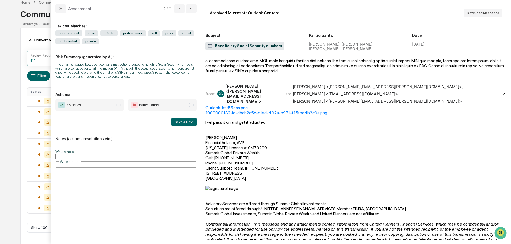
click at [175, 111] on span "Issues Found" at bounding box center [162, 105] width 69 height 12
click at [181, 122] on button "Save & Next" at bounding box center [184, 122] width 25 height 9
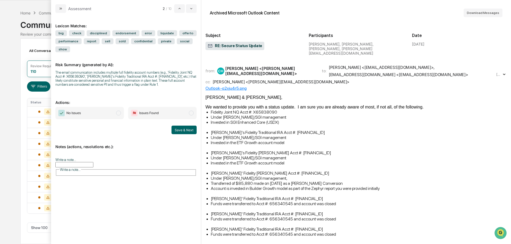
scroll to position [17, 0]
click at [252, 68] on div "from: CH [PERSON_NAME] <[PERSON_NAME][EMAIL_ADDRESS][DOMAIN_NAME]> to: [PERSON_…" at bounding box center [351, 75] width 290 height 20
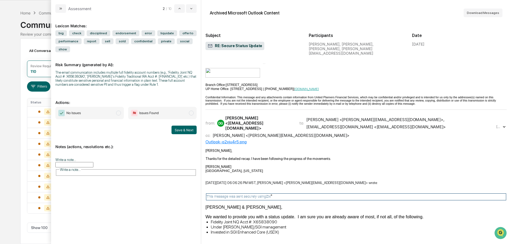
scroll to position [321, 0]
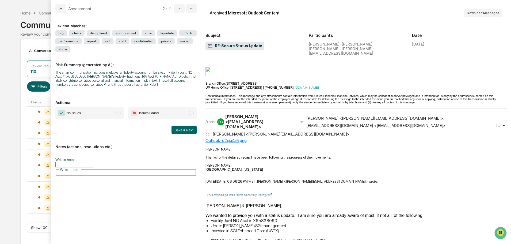
click at [263, 131] on div "[PERSON_NAME] <[PERSON_NAME][EMAIL_ADDRESS][DOMAIN_NAME]>" at bounding box center [281, 133] width 137 height 5
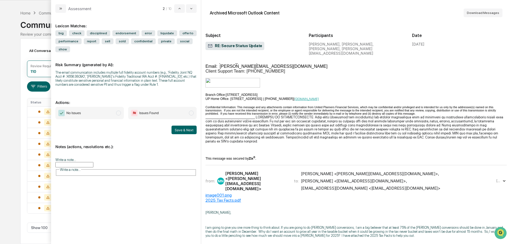
scroll to position [750, 0]
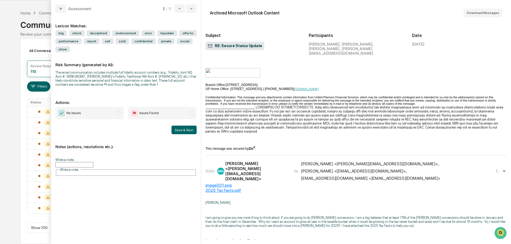
click at [273, 161] on div "[PERSON_NAME] <[PERSON_NAME][EMAIL_ADDRESS][DOMAIN_NAME]>" at bounding box center [256, 171] width 62 height 20
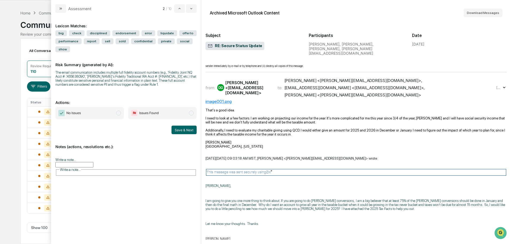
scroll to position [1580, 0]
click at [267, 80] on div "[PERSON_NAME] <[EMAIL_ADDRESS][DOMAIN_NAME]>" at bounding box center [248, 87] width 46 height 15
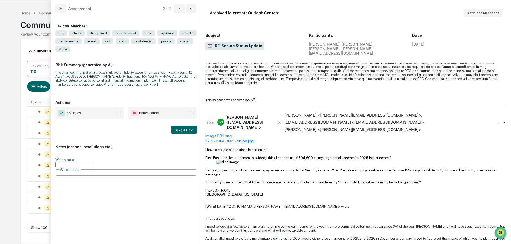
scroll to position [2383, 0]
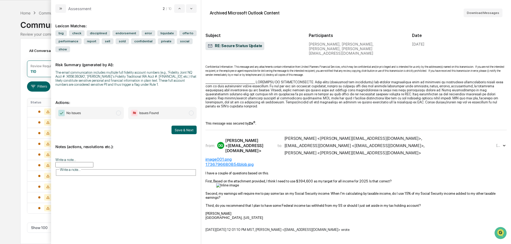
click at [310, 136] on span "[PERSON_NAME] <[PERSON_NAME][EMAIL_ADDRESS][DOMAIN_NAME]> , [EMAIL_ADDRESS][DOM…" at bounding box center [390, 146] width 211 height 20
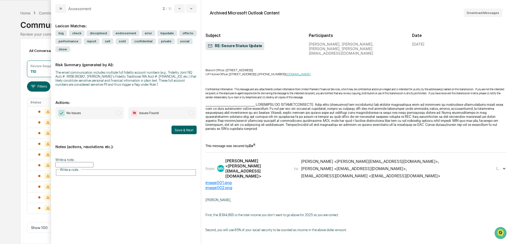
scroll to position [3294, 0]
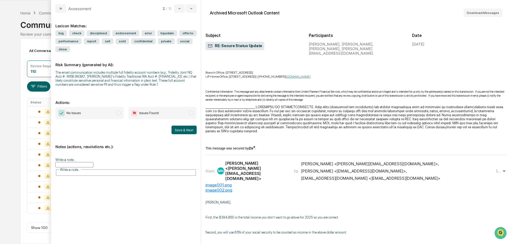
click at [273, 161] on div "[PERSON_NAME] <[PERSON_NAME][EMAIL_ADDRESS][DOMAIN_NAME]>" at bounding box center [256, 171] width 62 height 20
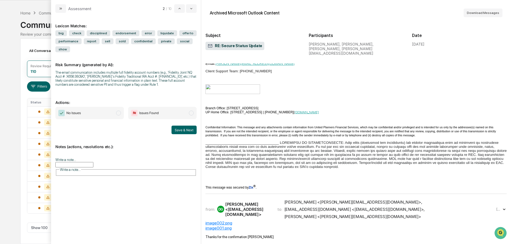
scroll to position [4579, 0]
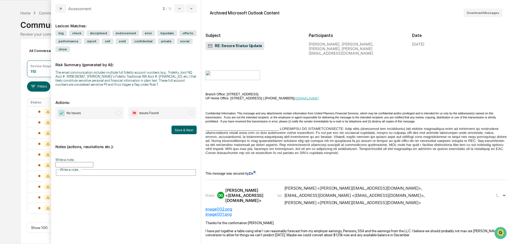
click at [305, 186] on div "[PERSON_NAME] <[PERSON_NAME][EMAIL_ADDRESS][DOMAIN_NAME]> ," at bounding box center [354, 188] width 138 height 5
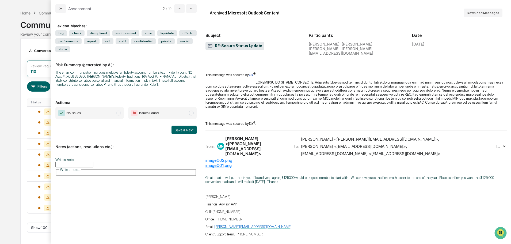
scroll to position [6105, 0]
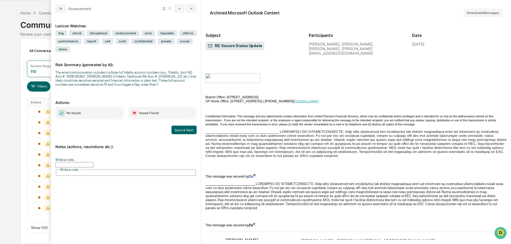
click at [312, 238] on div "[PERSON_NAME] <[PERSON_NAME][EMAIL_ADDRESS][DOMAIN_NAME]> ," at bounding box center [370, 240] width 138 height 5
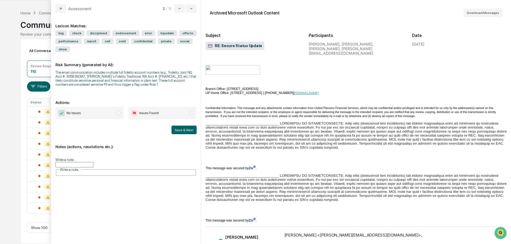
scroll to position [7926, 0]
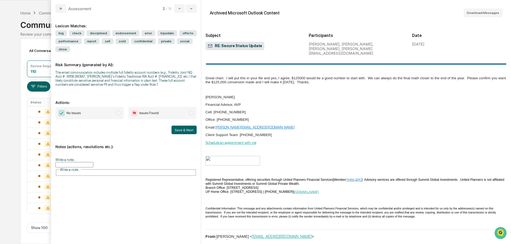
scroll to position [12589, 0]
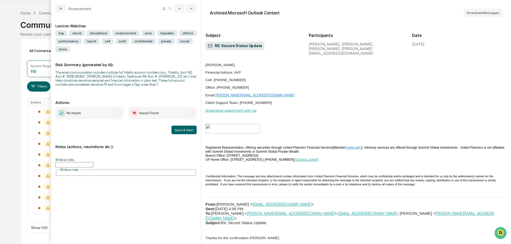
click at [115, 112] on span "No Issues" at bounding box center [89, 113] width 69 height 12
click at [172, 110] on span "Issues Found" at bounding box center [162, 113] width 69 height 12
click at [182, 131] on button "Save & Next" at bounding box center [184, 130] width 25 height 9
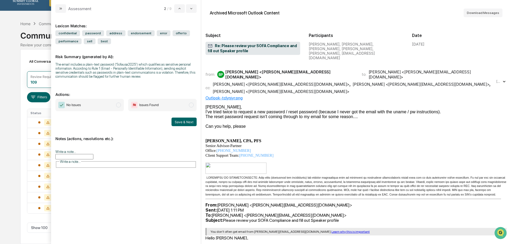
scroll to position [6, 0]
click at [254, 74] on div "from: BP [PERSON_NAME] <[PERSON_NAME][EMAIL_ADDRESS][DOMAIN_NAME]> to: [PERSON_…" at bounding box center [351, 81] width 290 height 25
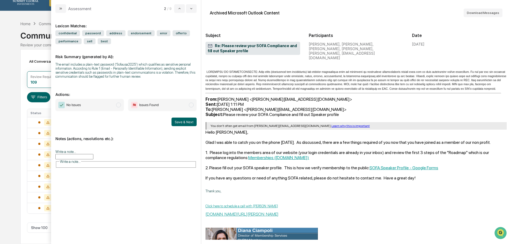
scroll to position [107, 0]
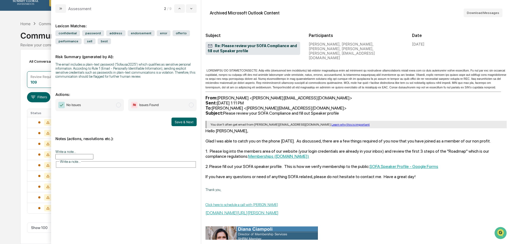
click at [113, 103] on span "No Issues" at bounding box center [89, 105] width 69 height 12
click at [179, 123] on button "Save & Next" at bounding box center [184, 122] width 25 height 9
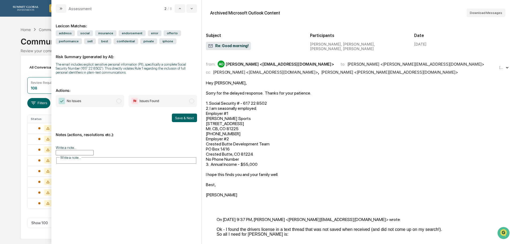
click at [276, 75] on div "[PERSON_NAME] <[EMAIL_ADDRESS][DOMAIN_NAME]>" at bounding box center [265, 72] width 105 height 5
click at [186, 97] on span "Issues Found" at bounding box center [163, 101] width 69 height 12
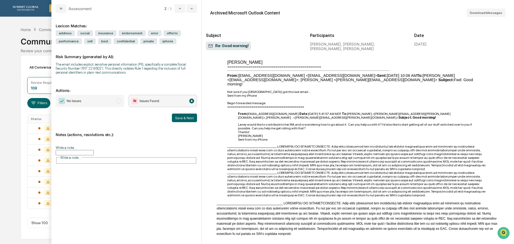
scroll to position [1044, 0]
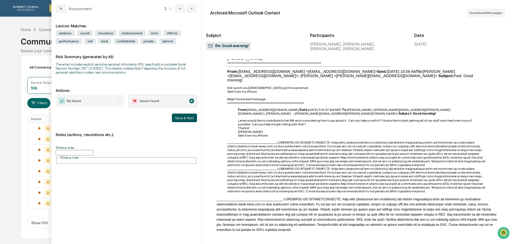
click at [186, 119] on button "Save & Next" at bounding box center [184, 118] width 25 height 9
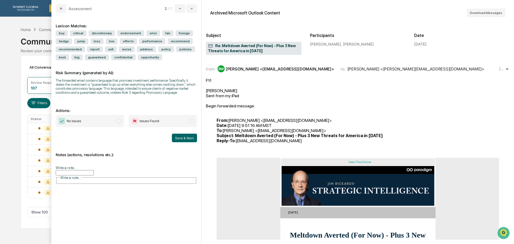
click at [253, 72] on div "RW [PERSON_NAME] <[EMAIL_ADDRESS][DOMAIN_NAME]>" at bounding box center [276, 68] width 116 height 7
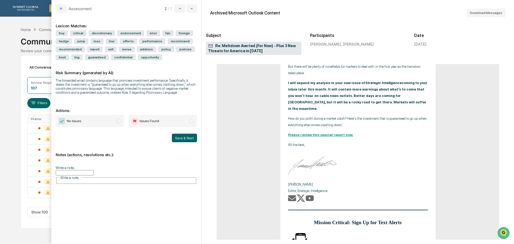
scroll to position [2624, 0]
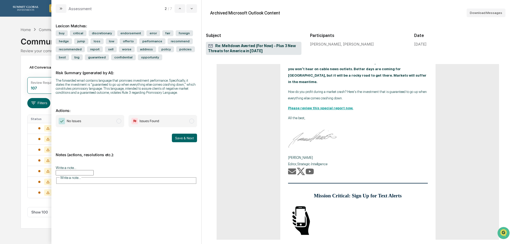
click at [91, 124] on span "No Issues" at bounding box center [90, 121] width 69 height 12
click at [190, 138] on button "Save & Next" at bounding box center [184, 138] width 25 height 9
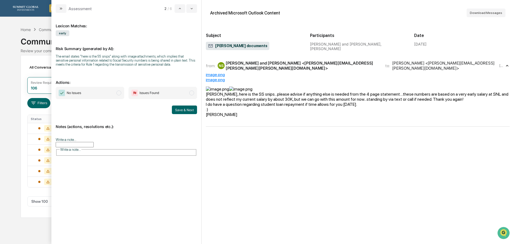
click at [218, 73] on div "image.png" at bounding box center [358, 74] width 304 height 5
click at [216, 78] on div "image.png" at bounding box center [358, 79] width 304 height 5
click at [108, 93] on span "No Issues" at bounding box center [90, 93] width 69 height 12
click at [186, 111] on button "Save & Next" at bounding box center [184, 110] width 25 height 9
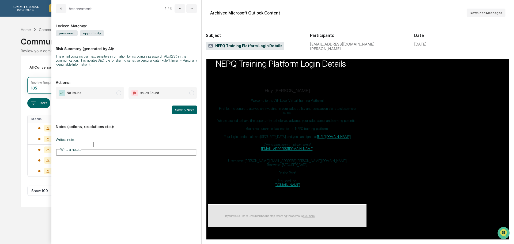
scroll to position [73, 0]
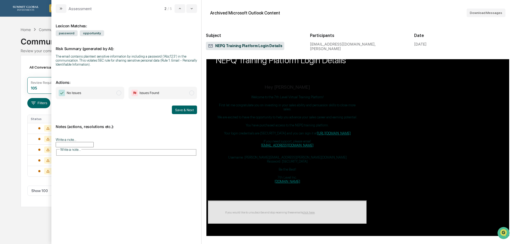
click at [113, 95] on span "No Issues" at bounding box center [90, 93] width 69 height 12
click at [192, 110] on button "Save & Next" at bounding box center [184, 110] width 25 height 9
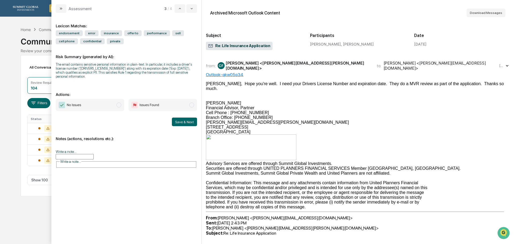
click at [172, 99] on span "Issues Found" at bounding box center [163, 105] width 69 height 12
click at [185, 118] on button "Save & Next" at bounding box center [184, 122] width 25 height 9
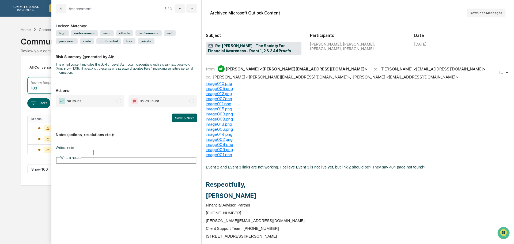
click at [111, 103] on span "No Issues" at bounding box center [90, 101] width 69 height 12
click at [175, 118] on button "Save & Next" at bounding box center [184, 118] width 25 height 9
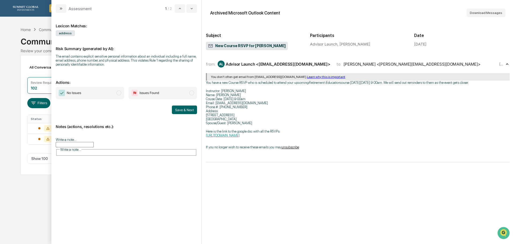
click at [109, 94] on span "No Issues" at bounding box center [90, 93] width 69 height 12
click at [182, 107] on button "Save & Next" at bounding box center [184, 110] width 25 height 9
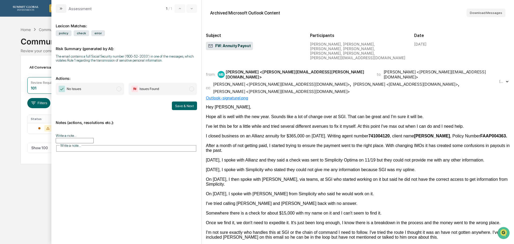
click at [262, 82] on div "[PERSON_NAME] <[PERSON_NAME][EMAIL_ADDRESS][DOMAIN_NAME]>" at bounding box center [281, 84] width 137 height 5
click at [190, 88] on span "modal" at bounding box center [191, 88] width 5 height 5
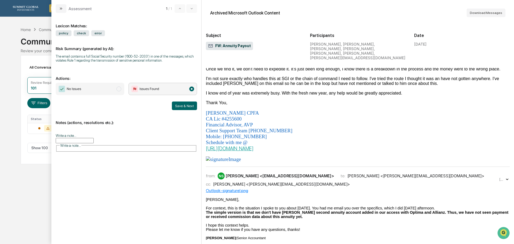
scroll to position [161, 0]
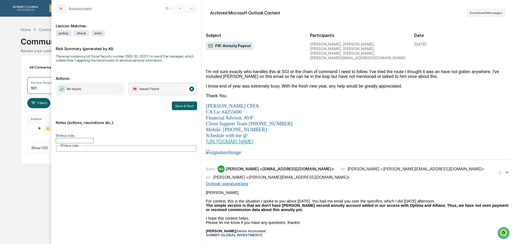
click at [243, 175] on div "[PERSON_NAME] <[PERSON_NAME][EMAIL_ADDRESS][DOMAIN_NAME]>" at bounding box center [281, 177] width 137 height 5
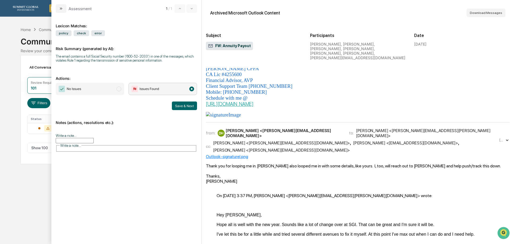
scroll to position [536, 0]
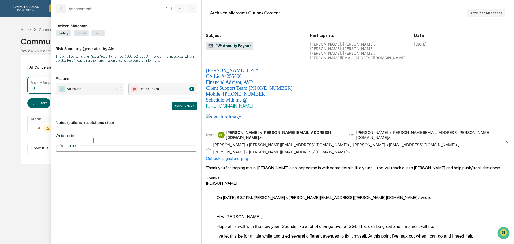
click at [356, 130] on div "[PERSON_NAME] <[PERSON_NAME][EMAIL_ADDRESS][PERSON_NAME][DOMAIN_NAME]>" at bounding box center [427, 135] width 142 height 10
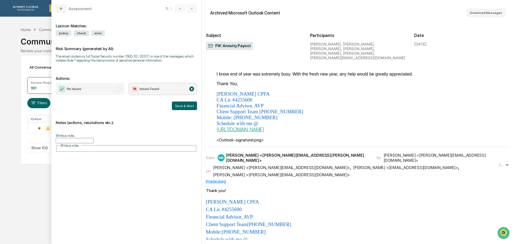
scroll to position [830, 0]
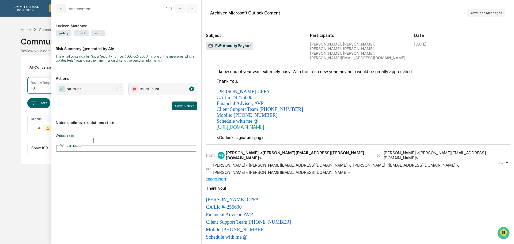
click at [300, 150] on div "from: MB [PERSON_NAME] <[PERSON_NAME][EMAIL_ADDRESS][PERSON_NAME][DOMAIN_NAME]>…" at bounding box center [352, 162] width 292 height 25
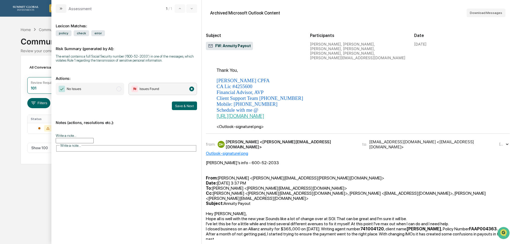
scroll to position [1285, 0]
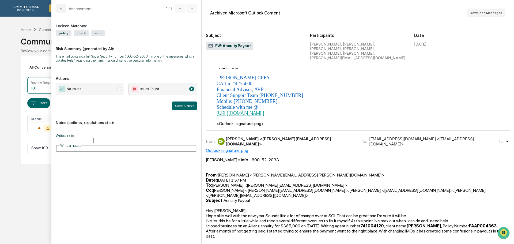
click at [307, 135] on div "from: DH [PERSON_NAME] <[PERSON_NAME][EMAIL_ADDRESS][DOMAIN_NAME]> to: [PERSON_…" at bounding box center [358, 141] width 304 height 13
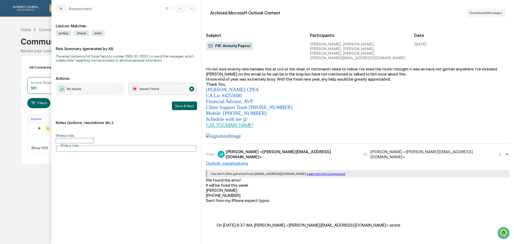
scroll to position [1500, 0]
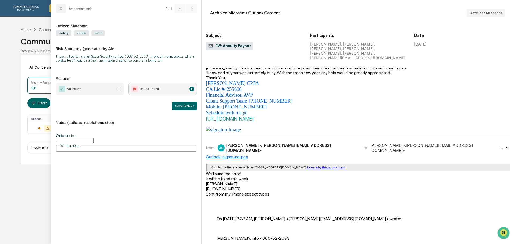
click at [259, 143] on div "[PERSON_NAME] <[PERSON_NAME][EMAIL_ADDRESS][DOMAIN_NAME]>" at bounding box center [291, 148] width 131 height 10
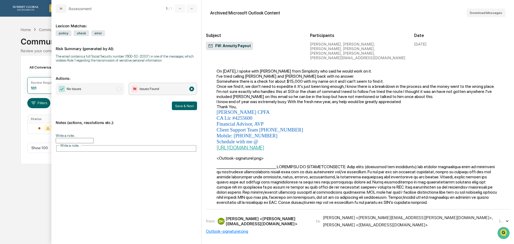
scroll to position [1794, 0]
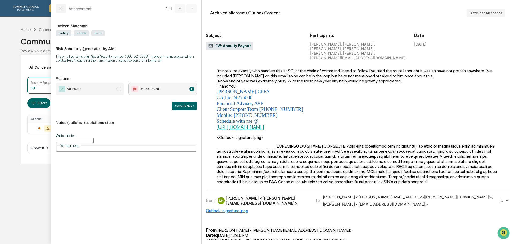
click at [245, 195] on div "DH [PERSON_NAME] <[PERSON_NAME][EMAIL_ADDRESS][DOMAIN_NAME]>" at bounding box center [264, 200] width 92 height 10
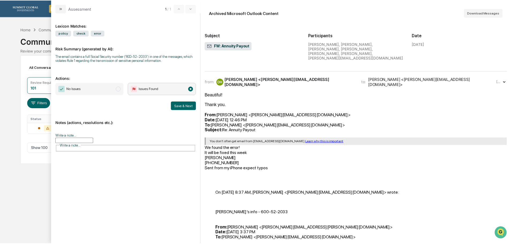
scroll to position [2021, 0]
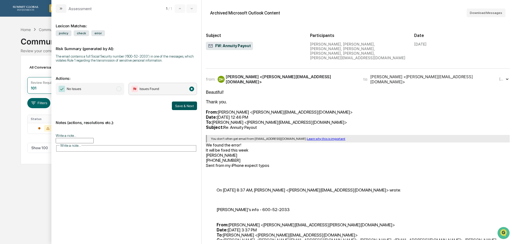
click at [187, 107] on button "Save & Next" at bounding box center [184, 105] width 25 height 9
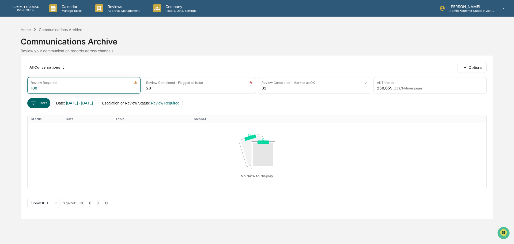
click at [91, 205] on icon at bounding box center [90, 203] width 6 height 6
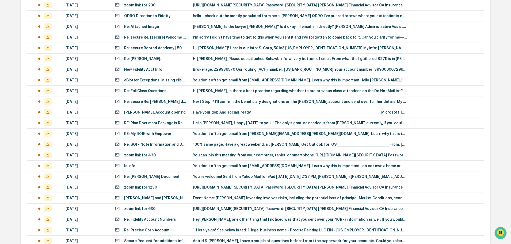
scroll to position [981, 0]
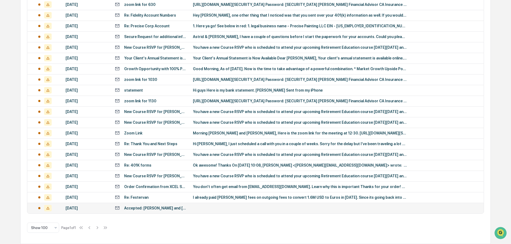
click at [146, 206] on div "Accepted: [PERSON_NAME] and [PERSON_NAME]" at bounding box center [155, 208] width 62 height 4
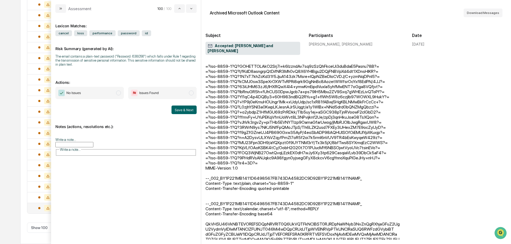
scroll to position [1584, 0]
click at [107, 88] on span "No Issues" at bounding box center [89, 93] width 69 height 12
click at [185, 108] on button "Save & Next" at bounding box center [184, 110] width 25 height 9
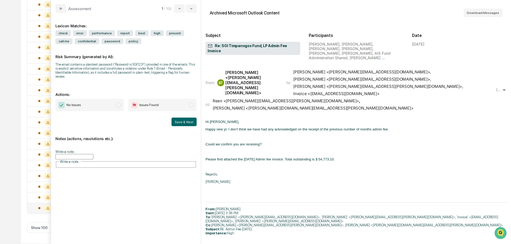
click at [285, 77] on div "from: [PERSON_NAME], [PERSON_NAME] <[PERSON_NAME][EMAIL_ADDRESS][PERSON_NAME][D…" at bounding box center [351, 82] width 290 height 27
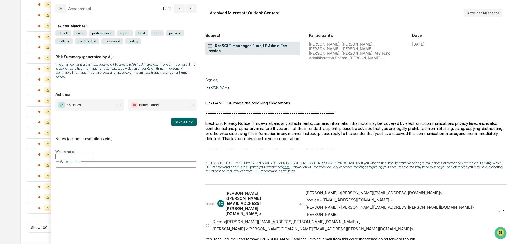
scroll to position [375, 0]
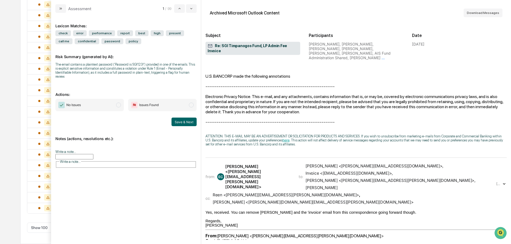
click at [276, 163] on div "from: EC [PERSON_NAME] <[PERSON_NAME][EMAIL_ADDRESS][PERSON_NAME][DOMAIN_NAME]>…" at bounding box center [351, 176] width 290 height 27
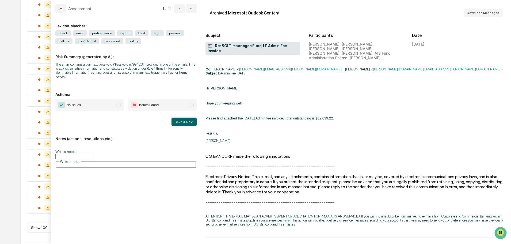
scroll to position [295, 0]
click at [112, 101] on span "No Issues" at bounding box center [89, 105] width 69 height 12
click at [182, 118] on button "Save & Next" at bounding box center [184, 122] width 25 height 9
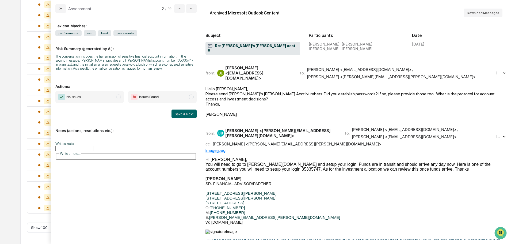
click at [266, 69] on div "from: [PERSON_NAME] <[EMAIL_ADDRESS][DOMAIN_NAME]> to: [PERSON_NAME] <[EMAIL_AD…" at bounding box center [357, 73] width 302 height 18
click at [306, 141] on div "cc: [PERSON_NAME] <[PERSON_NAME][EMAIL_ADDRESS][PERSON_NAME][DOMAIN_NAME]>" at bounding box center [351, 143] width 290 height 5
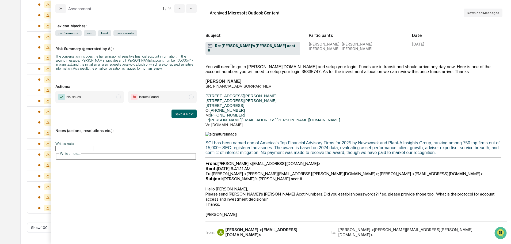
scroll to position [107, 0]
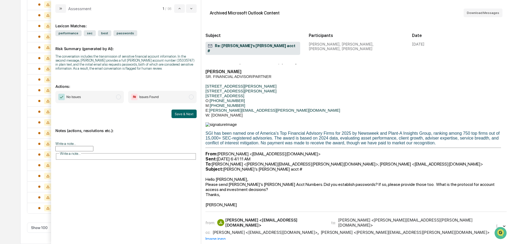
click at [276, 217] on div "[PERSON_NAME] <[EMAIL_ADDRESS][DOMAIN_NAME]>" at bounding box center [275, 222] width 100 height 10
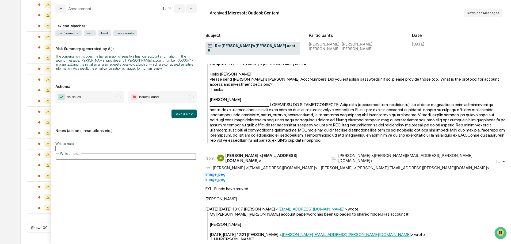
scroll to position [455, 0]
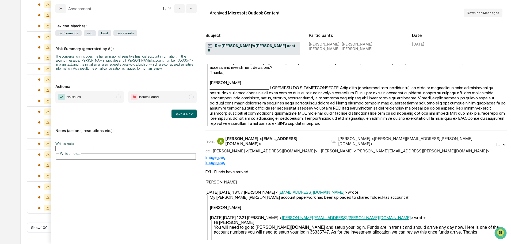
click at [284, 148] on div "[PERSON_NAME] <[EMAIL_ADDRESS][DOMAIN_NAME]>" at bounding box center [265, 150] width 105 height 5
click at [187, 96] on span "Issues Found" at bounding box center [162, 97] width 69 height 12
click at [184, 115] on button "Save & Next" at bounding box center [184, 114] width 25 height 9
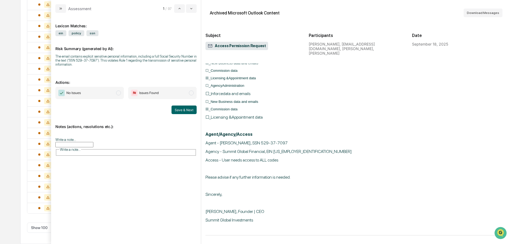
scroll to position [151, 0]
click at [171, 90] on span "Issues Found" at bounding box center [162, 93] width 69 height 12
click at [187, 109] on button "Save & Next" at bounding box center [184, 110] width 25 height 9
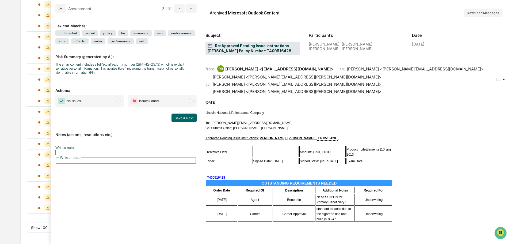
click at [256, 80] on span "[PERSON_NAME] <[PERSON_NAME][EMAIL_ADDRESS][PERSON_NAME][DOMAIN_NAME]> , [PERSO…" at bounding box center [354, 84] width 283 height 20
drag, startPoint x: 366, startPoint y: 103, endPoint x: 359, endPoint y: 99, distance: 8.2
drag, startPoint x: 359, startPoint y: 99, endPoint x: 300, endPoint y: 99, distance: 58.4
click at [300, 105] on div "modal" at bounding box center [357, 107] width 302 height 5
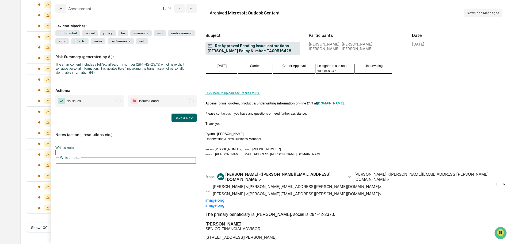
scroll to position [161, 0]
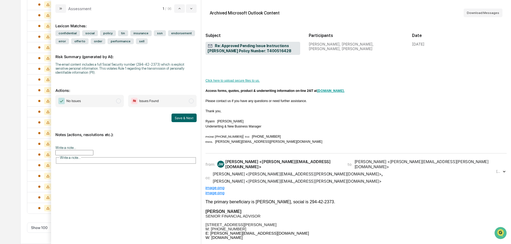
click at [284, 159] on div "[PERSON_NAME] [PERSON_NAME] <[PERSON_NAME][EMAIL_ADDRESS][DOMAIN_NAME]>" at bounding box center [279, 164] width 124 height 10
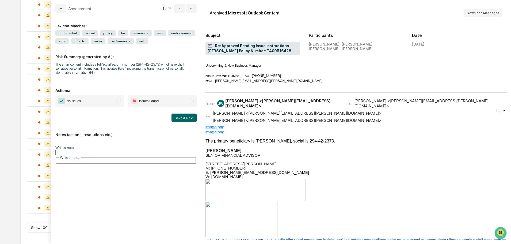
scroll to position [241, 0]
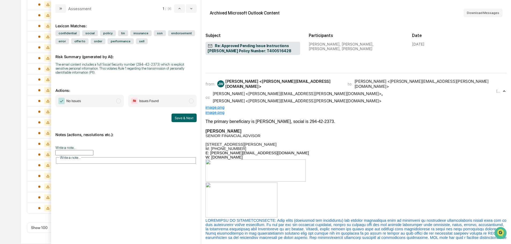
click at [179, 97] on span "Issues Found" at bounding box center [162, 101] width 69 height 12
click at [188, 121] on button "Save & Next" at bounding box center [184, 118] width 25 height 9
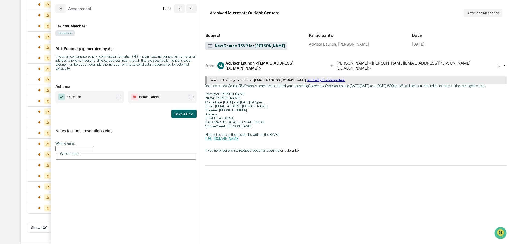
scroll to position [927, 0]
click at [93, 95] on span "No Issues" at bounding box center [89, 97] width 69 height 12
click at [177, 115] on button "Save & Next" at bounding box center [184, 114] width 25 height 9
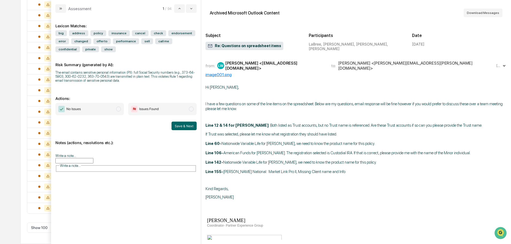
scroll to position [916, 0]
click at [294, 70] on div "from: [PERSON_NAME], [PERSON_NAME] <[EMAIL_ADDRESS][DOMAIN_NAME]> to: [PERSON_N…" at bounding box center [357, 65] width 302 height 13
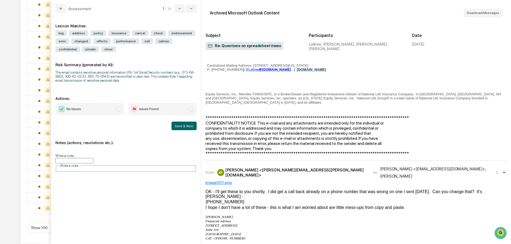
scroll to position [241, 0]
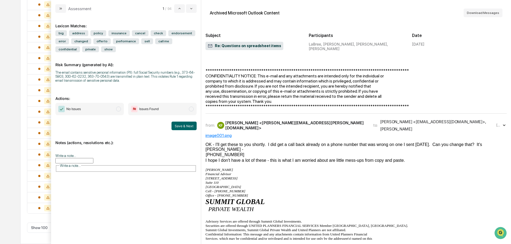
click at [248, 120] on div "[PERSON_NAME] <[PERSON_NAME][EMAIL_ADDRESS][PERSON_NAME][DOMAIN_NAME]>" at bounding box center [296, 125] width 142 height 10
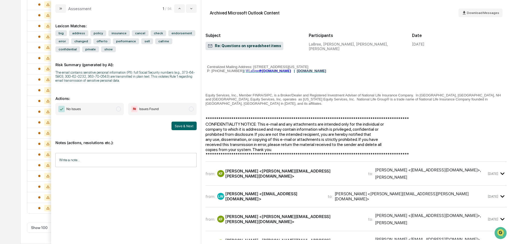
scroll to position [669, 0]
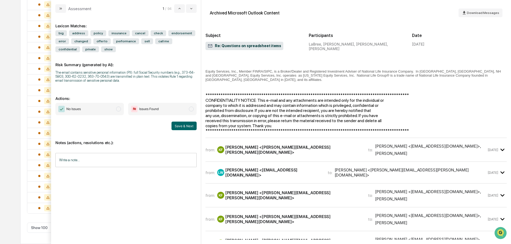
click at [242, 145] on div "KF Kerri Farren <kerri.farren@sgipw.com>" at bounding box center [289, 150] width 145 height 10
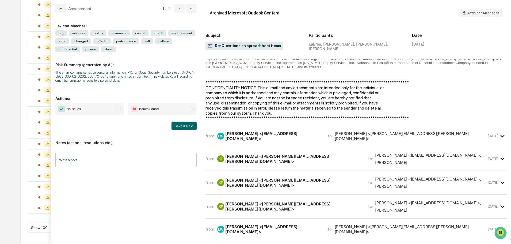
scroll to position [1125, 0]
click at [259, 130] on div "[PERSON_NAME] <[EMAIL_ADDRESS][DOMAIN_NAME]>" at bounding box center [273, 135] width 96 height 10
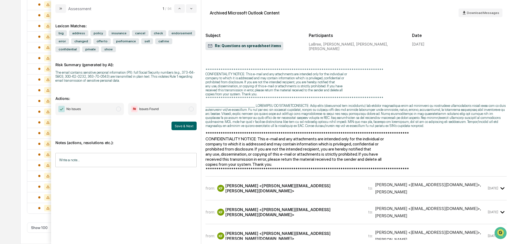
scroll to position [1955, 0]
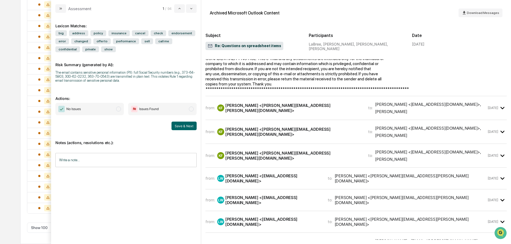
click at [257, 103] on div "[PERSON_NAME] <[PERSON_NAME][EMAIL_ADDRESS][PERSON_NAME][DOMAIN_NAME]>" at bounding box center [293, 108] width 137 height 10
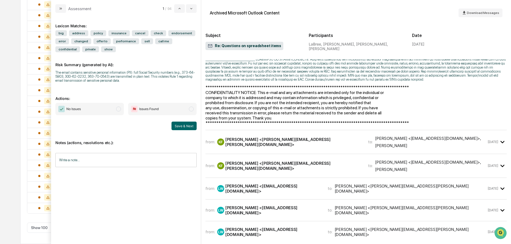
scroll to position [2865, 0]
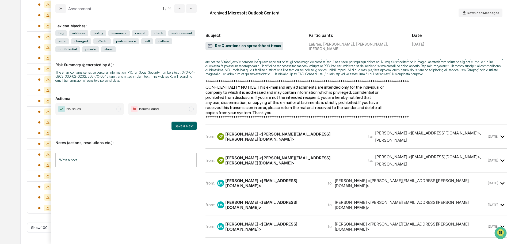
click at [260, 129] on div "from: KF Kerri Farren <kerri.farren@sgipw.com> to: LaBree <WLaBree@nationallife…" at bounding box center [357, 136] width 302 height 15
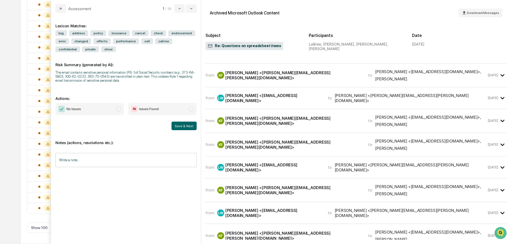
scroll to position [3990, 0]
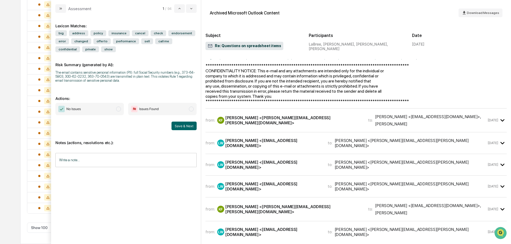
click at [283, 115] on div "[PERSON_NAME] <[PERSON_NAME][EMAIL_ADDRESS][PERSON_NAME][DOMAIN_NAME]>" at bounding box center [293, 120] width 137 height 10
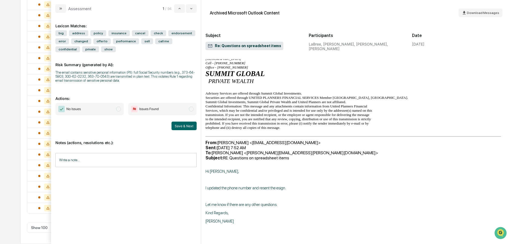
scroll to position [4124, 0]
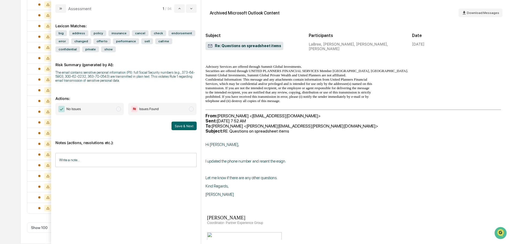
click at [168, 107] on span "Issues Found" at bounding box center [162, 109] width 69 height 12
click at [102, 107] on span "No Issues" at bounding box center [89, 109] width 69 height 12
click at [185, 126] on button "Save & Next" at bounding box center [184, 126] width 25 height 9
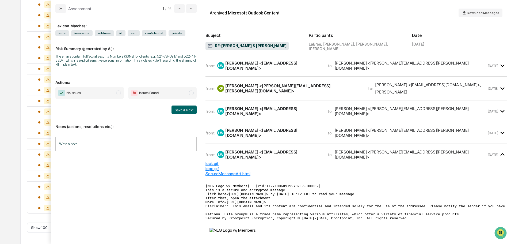
scroll to position [906, 0]
click at [234, 64] on div "[PERSON_NAME] <[EMAIL_ADDRESS][DOMAIN_NAME]>" at bounding box center [273, 66] width 96 height 10
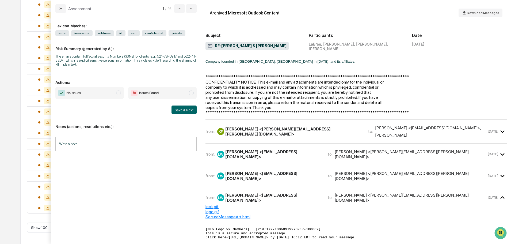
scroll to position [214, 0]
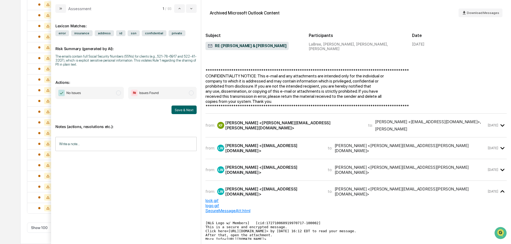
click at [262, 120] on div "KF Kerri Farren <kerri.farren@sgipw.com>" at bounding box center [289, 125] width 145 height 10
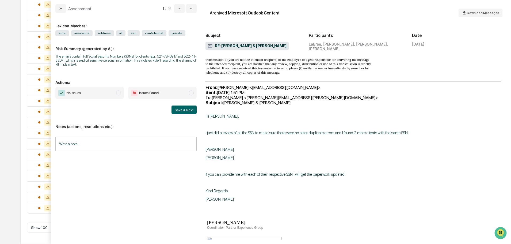
scroll to position [402, 0]
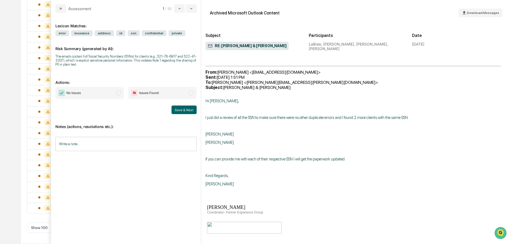
click at [179, 93] on span "Issues Found" at bounding box center [162, 93] width 69 height 12
click at [183, 110] on button "Save & Next" at bounding box center [184, 110] width 25 height 9
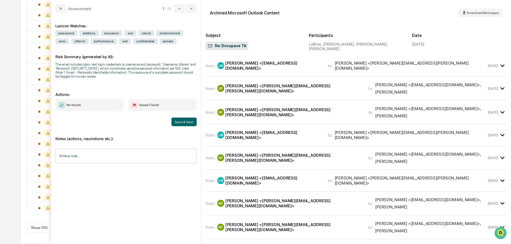
scroll to position [895, 0]
click at [261, 68] on div "LW LaBree, Whitney <WLaBree@nationallife.com>" at bounding box center [269, 66] width 104 height 10
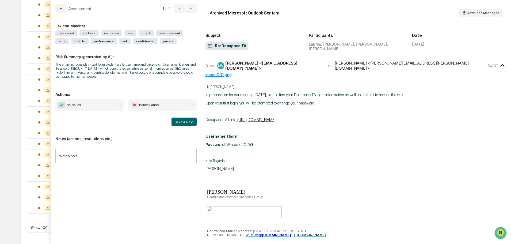
click at [112, 106] on span "No Issues" at bounding box center [89, 105] width 69 height 12
click at [183, 121] on button "Save & Next" at bounding box center [184, 122] width 25 height 9
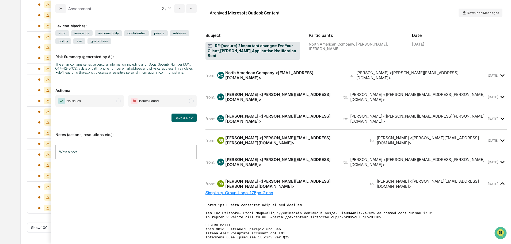
scroll to position [884, 0]
click at [276, 76] on div "from: NC North American Company <lifeapplication@notify.northamericancompany.co…" at bounding box center [357, 77] width 302 height 17
click at [261, 70] on div "North American Company <lifeapplication@notify.northamericancompany.com>" at bounding box center [284, 75] width 118 height 10
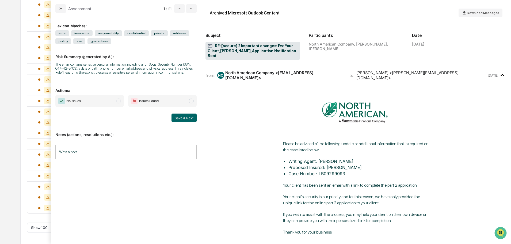
click at [267, 73] on div "from: NC North American Company <lifeapplication@notify.northamericancompany.co…" at bounding box center [357, 75] width 302 height 13
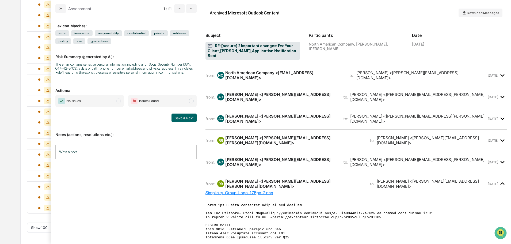
click at [265, 135] on div "[PERSON_NAME] <[PERSON_NAME][EMAIL_ADDRESS][PERSON_NAME][DOMAIN_NAME]>" at bounding box center [294, 140] width 138 height 10
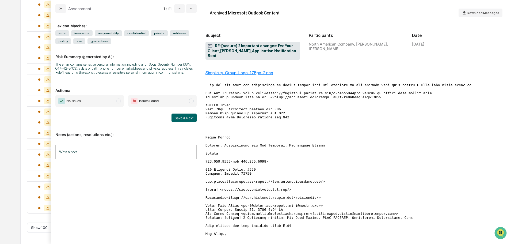
scroll to position [80, 0]
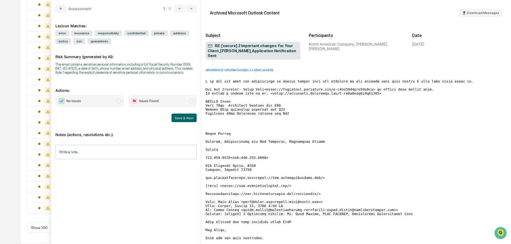
click at [183, 100] on span "Issues Found" at bounding box center [162, 101] width 69 height 12
click at [186, 117] on button "Save & Next" at bounding box center [184, 118] width 25 height 9
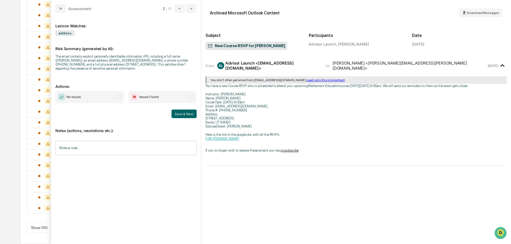
scroll to position [874, 0]
click at [93, 97] on span "No Issues" at bounding box center [89, 97] width 69 height 12
click at [178, 115] on button "Save & Next" at bounding box center [184, 114] width 25 height 9
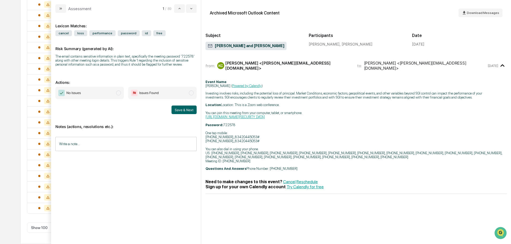
scroll to position [863, 0]
click at [115, 95] on span "No Issues" at bounding box center [89, 93] width 69 height 12
click at [186, 110] on button "Save & Next" at bounding box center [184, 110] width 25 height 9
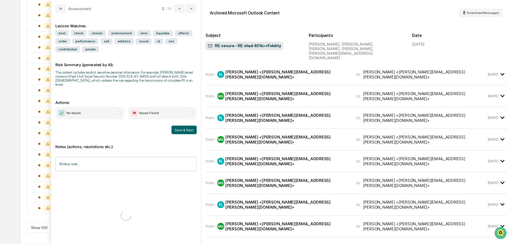
click at [244, 71] on div "from: FL Fernando Lucero <fernando.lucero@sgifn.com> to: Mandy Glennon <Mandy.G…" at bounding box center [357, 76] width 302 height 17
click at [244, 69] on div "FL Fernando Lucero <fernando.lucero@sgifn.com>" at bounding box center [283, 74] width 133 height 10
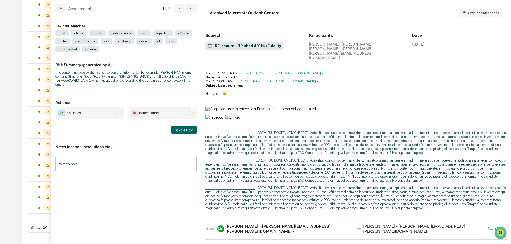
scroll to position [1071, 0]
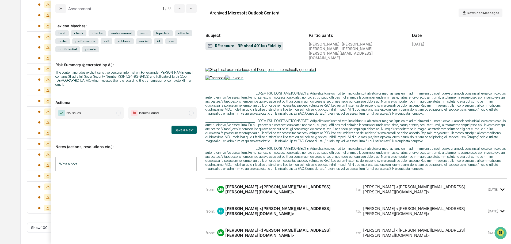
click at [363, 184] on div "Fernando Lucero <fernando.lucero@sgifn.com>" at bounding box center [425, 189] width 124 height 10
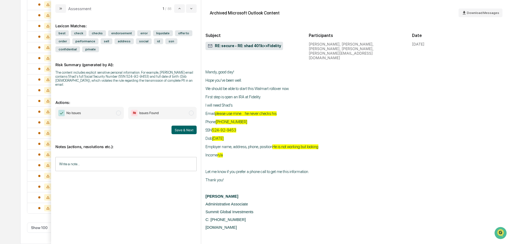
scroll to position [1419, 0]
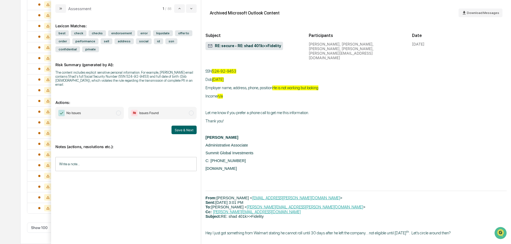
click at [179, 110] on span "Issues Found" at bounding box center [162, 113] width 69 height 12
click at [191, 111] on span "modal" at bounding box center [191, 113] width 5 height 5
click at [189, 126] on button "Save & Next" at bounding box center [184, 130] width 25 height 9
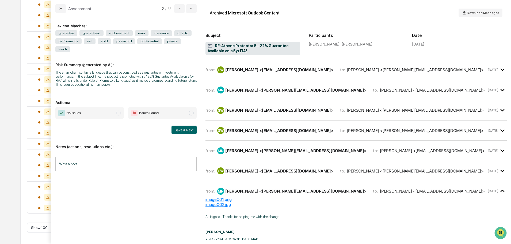
click at [279, 71] on div "Grant Wesely <GWesely@athene.com>" at bounding box center [279, 69] width 108 height 5
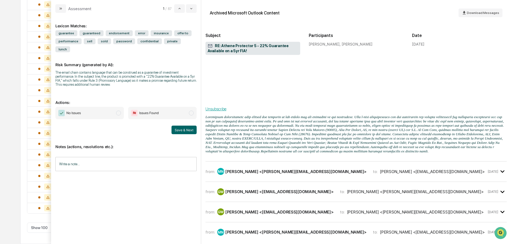
scroll to position [562, 0]
click at [281, 165] on div "from: MN Marlys Nash <marlys@sgipw.com> to: Grant Wesely <GWesely@athene.com> J…" at bounding box center [357, 171] width 302 height 12
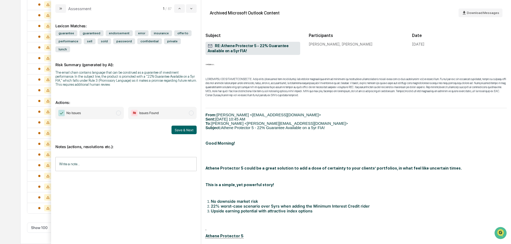
scroll to position [937, 0]
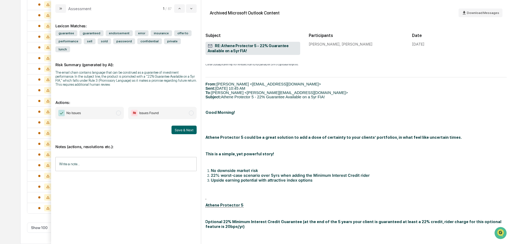
click at [98, 107] on span "No Issues" at bounding box center [89, 113] width 69 height 12
click at [186, 126] on button "Save & Next" at bounding box center [184, 130] width 25 height 9
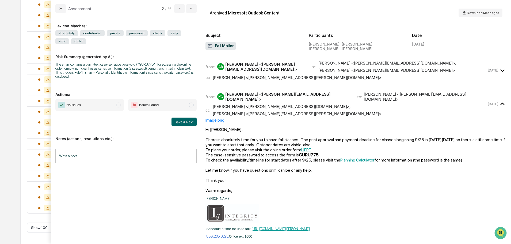
scroll to position [831, 0]
click at [111, 103] on span "No Issues" at bounding box center [89, 105] width 69 height 12
click at [178, 121] on button "Save & Next" at bounding box center [184, 122] width 25 height 9
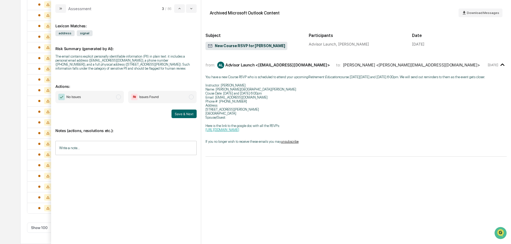
scroll to position [820, 0]
click at [86, 95] on span "No Issues" at bounding box center [89, 97] width 69 height 12
click at [190, 114] on button "Save & Next" at bounding box center [184, 114] width 25 height 9
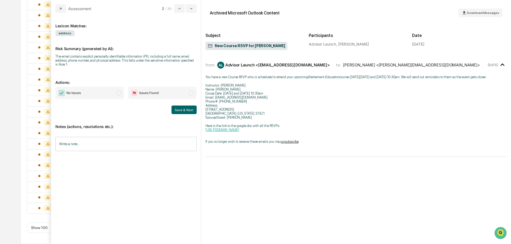
scroll to position [809, 0]
click at [110, 92] on span "No Issues" at bounding box center [89, 93] width 69 height 12
click at [184, 112] on button "Save & Next" at bounding box center [184, 110] width 25 height 9
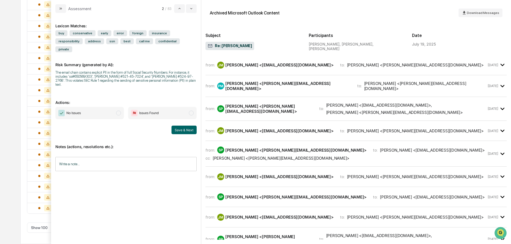
scroll to position [799, 0]
click at [244, 70] on div "from: JM Jolene McCaw <jomccaw225@gmail.com> to: Paige McVay <paige@sgipw.com> …" at bounding box center [357, 65] width 302 height 12
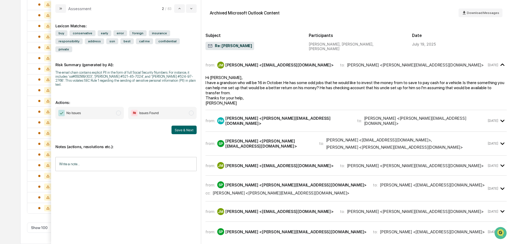
click at [243, 118] on div "[PERSON_NAME] <[PERSON_NAME][EMAIL_ADDRESS][DOMAIN_NAME]>" at bounding box center [288, 121] width 126 height 10
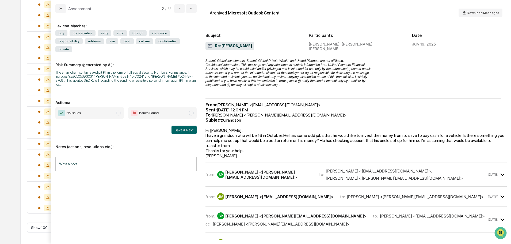
scroll to position [161, 0]
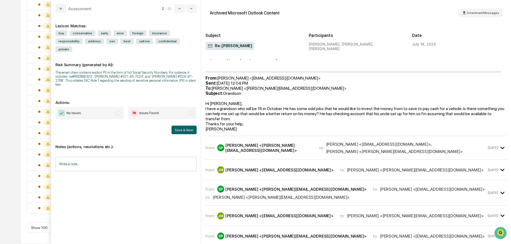
click at [269, 153] on div "[PERSON_NAME] <[PERSON_NAME][EMAIL_ADDRESS][DOMAIN_NAME]>" at bounding box center [269, 148] width 88 height 10
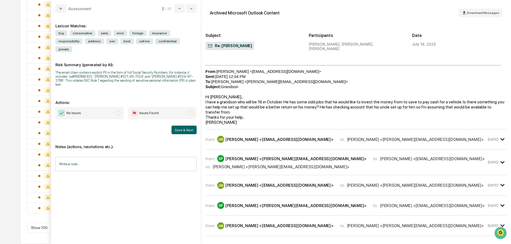
scroll to position [589, 0]
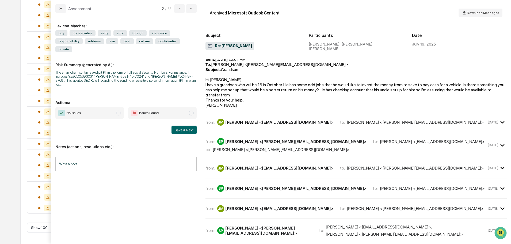
click at [265, 125] on div "Jolene McCaw <jomccaw225@gmail.com>" at bounding box center [279, 122] width 108 height 5
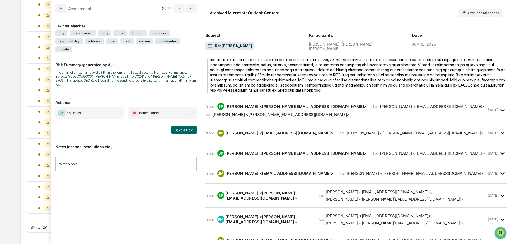
scroll to position [1098, 0]
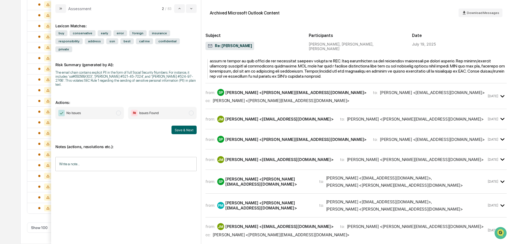
click at [264, 103] on div "[PERSON_NAME] <[PERSON_NAME][EMAIL_ADDRESS][DOMAIN_NAME]>" at bounding box center [281, 100] width 137 height 5
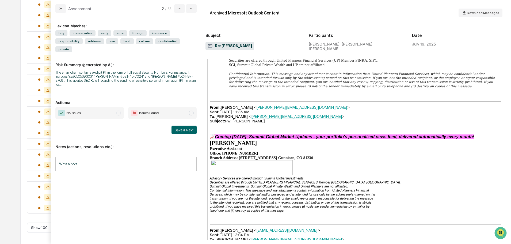
scroll to position [1633, 0]
